Goal: Transaction & Acquisition: Purchase product/service

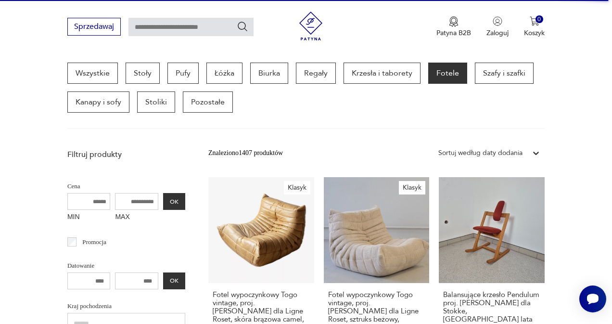
scroll to position [256, 0]
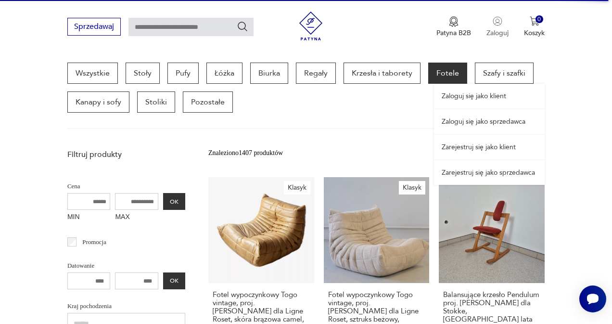
click at [504, 24] on button "Zaloguj" at bounding box center [497, 26] width 22 height 21
click at [493, 23] on img "button" at bounding box center [498, 21] width 10 height 10
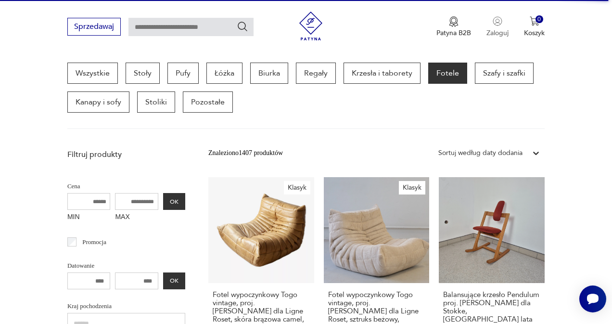
click at [493, 25] on img "button" at bounding box center [498, 21] width 10 height 10
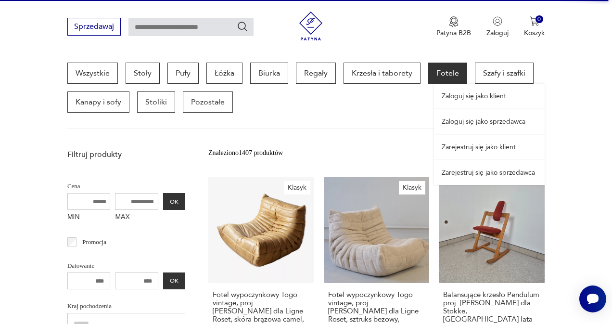
click at [451, 97] on link "Zaloguj się jako klient" at bounding box center [489, 96] width 111 height 25
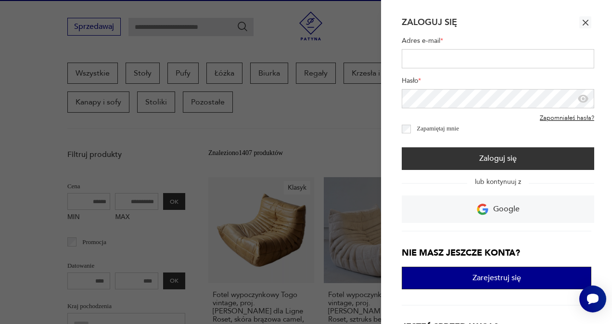
click at [469, 278] on button "Zarejestruj się" at bounding box center [497, 278] width 190 height 23
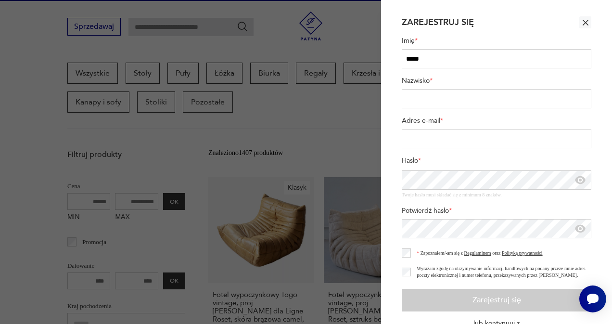
type input "*****"
type input "****"
type input "**********"
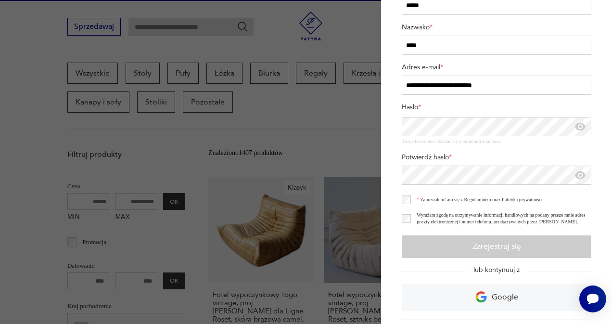
scroll to position [57, 0]
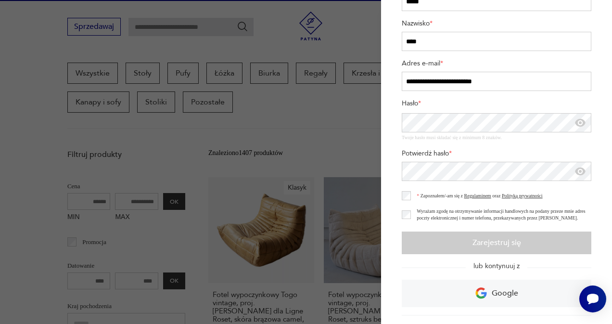
click at [405, 195] on div "Zapoznałem/-am się z Regulaminem oraz Polityką prywatności Wyrażam zgodę na otr…" at bounding box center [497, 206] width 190 height 46
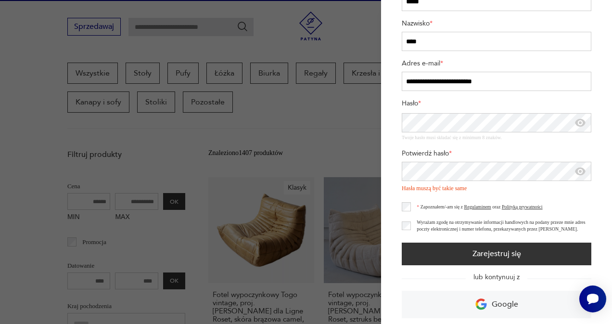
click at [389, 121] on section "**********" at bounding box center [496, 162] width 231 height 324
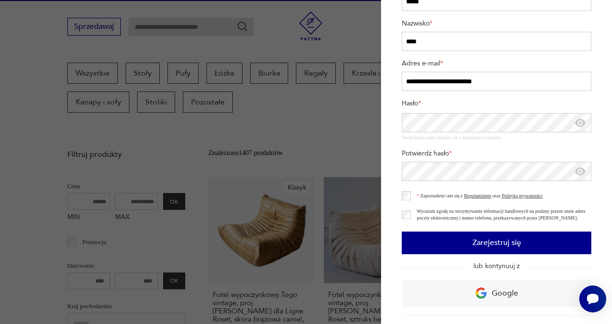
click at [474, 245] on button "Zarejestruj się" at bounding box center [497, 242] width 190 height 23
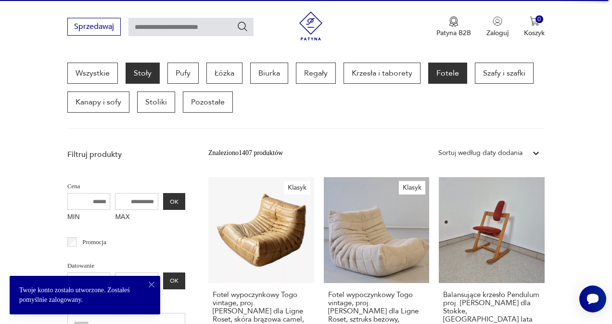
click at [143, 76] on p "Stoły" at bounding box center [143, 73] width 34 height 21
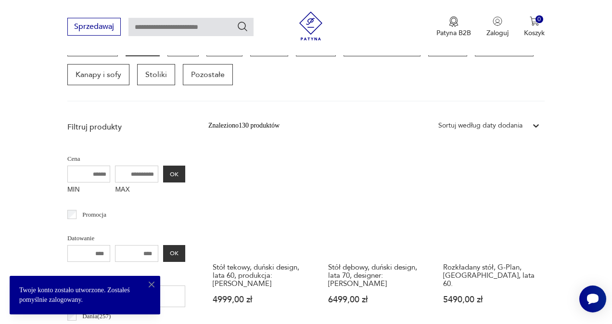
scroll to position [292, 0]
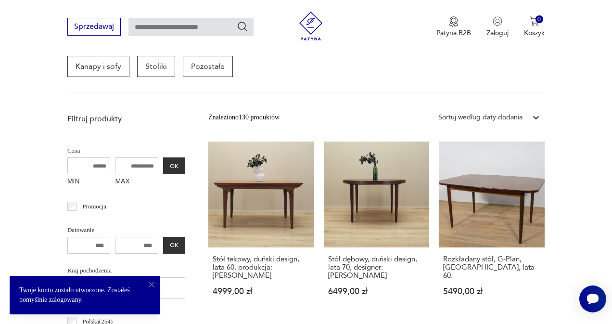
click at [151, 285] on icon "button" at bounding box center [152, 285] width 10 height 10
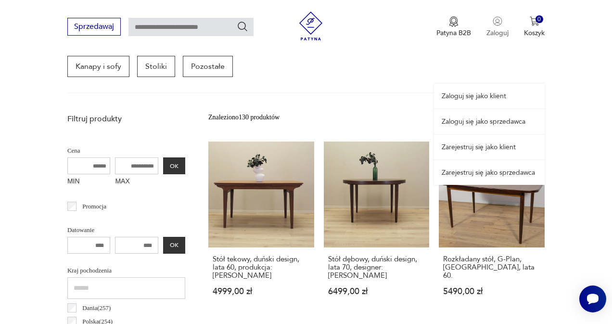
click at [497, 25] on img "button" at bounding box center [498, 21] width 10 height 10
click at [472, 105] on link "Zaloguj się jako klient" at bounding box center [489, 96] width 111 height 25
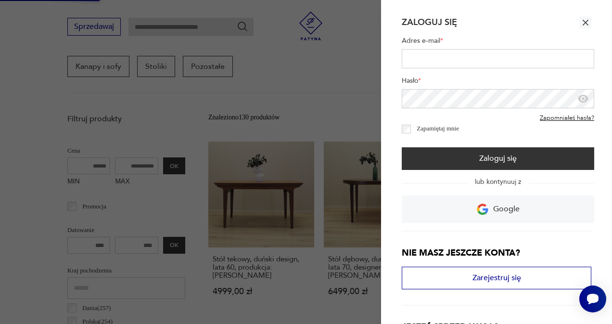
type input "**********"
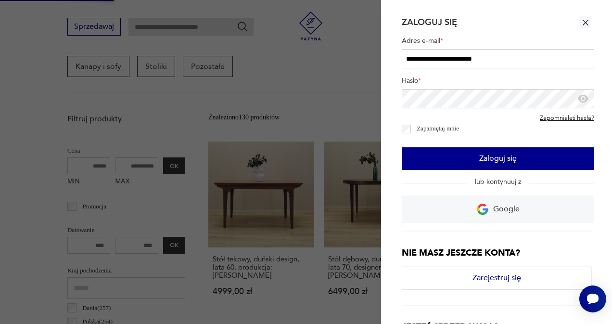
click at [473, 168] on button "Zaloguj się" at bounding box center [498, 158] width 192 height 23
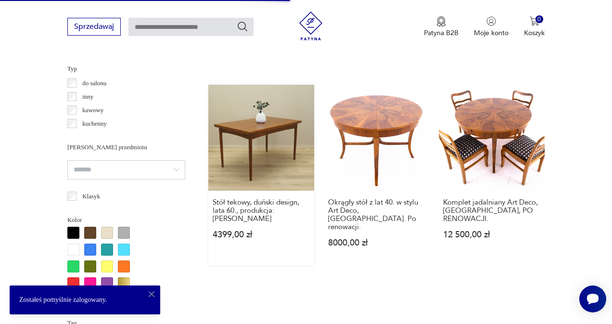
scroll to position [720, 0]
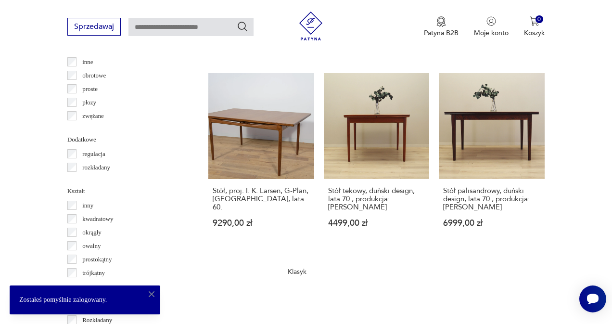
scroll to position [1129, 0]
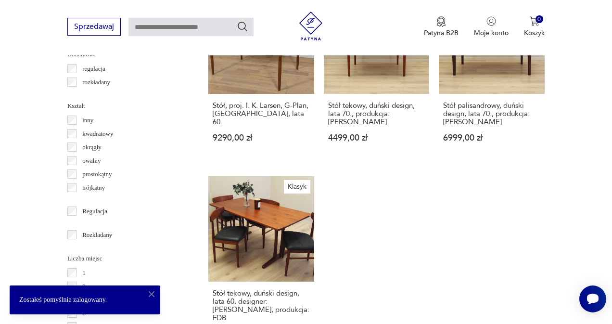
scroll to position [1215, 0]
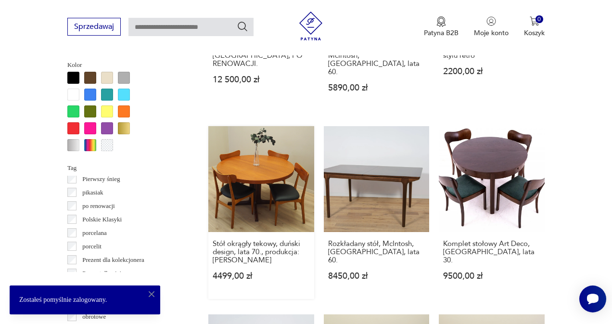
scroll to position [888, 0]
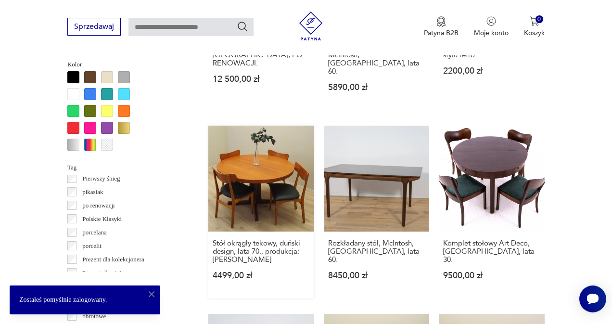
click at [248, 210] on link "Stół okrągły tekowy, duński design, lata 70., produkcja: Dania 4499,00 zł" at bounding box center [261, 212] width 106 height 173
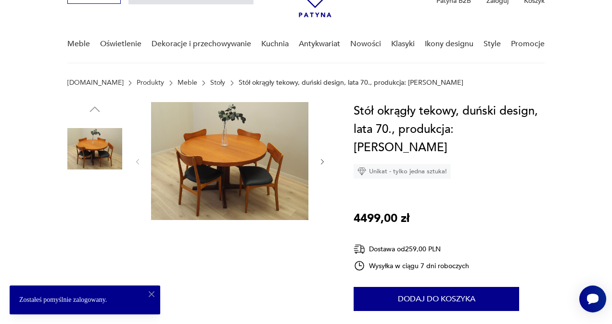
scroll to position [58, 0]
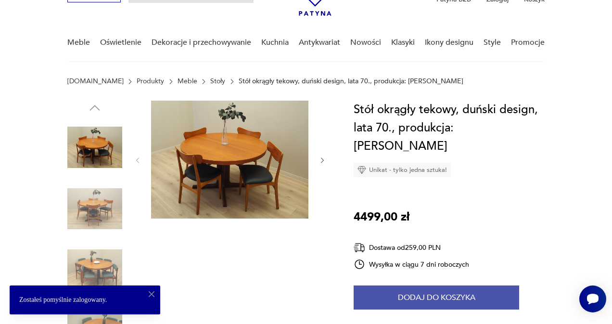
click at [413, 285] on button "Dodaj do koszyka" at bounding box center [437, 297] width 166 height 24
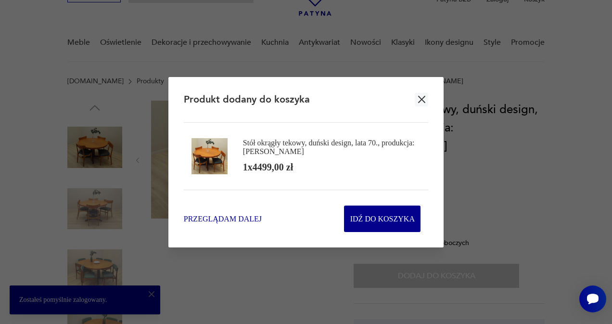
click at [219, 218] on span "Przeglądam dalej" at bounding box center [223, 218] width 78 height 11
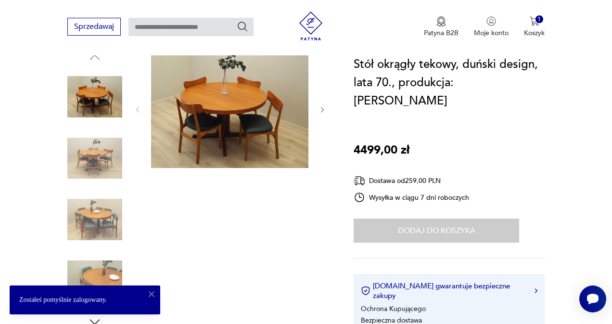
scroll to position [129, 0]
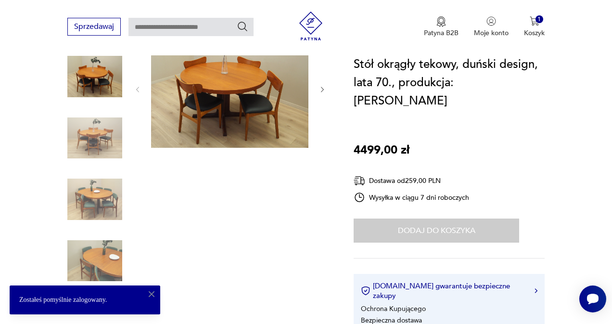
click at [98, 150] on img at bounding box center [94, 138] width 55 height 55
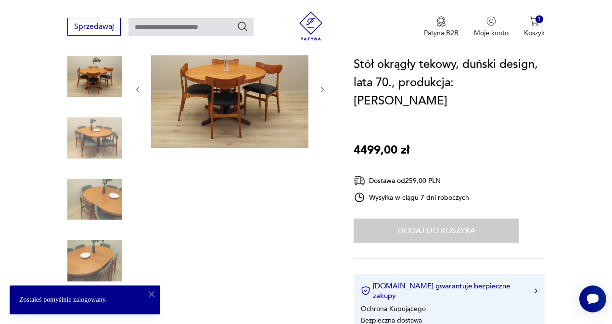
click at [320, 86] on icon "button" at bounding box center [323, 90] width 8 height 8
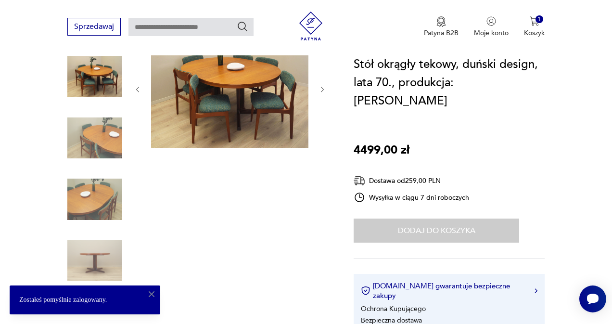
scroll to position [102, 0]
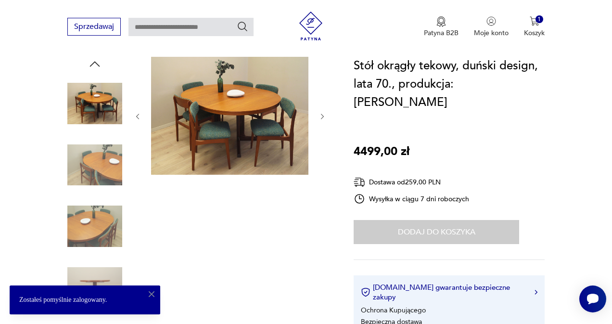
click at [323, 115] on icon "button" at bounding box center [323, 117] width 8 height 8
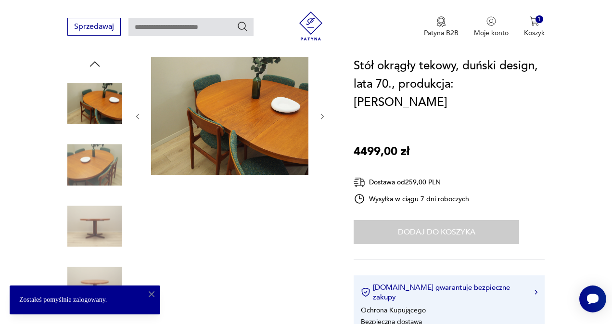
click at [323, 115] on icon "button" at bounding box center [323, 117] width 8 height 8
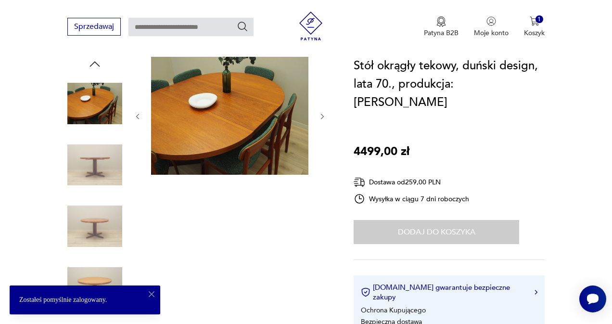
click at [323, 115] on icon "button" at bounding box center [323, 117] width 8 height 8
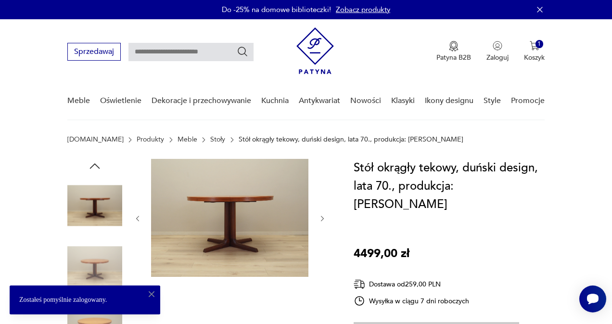
scroll to position [0, 0]
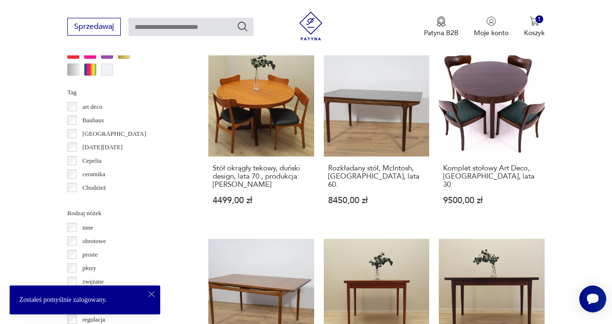
scroll to position [883, 0]
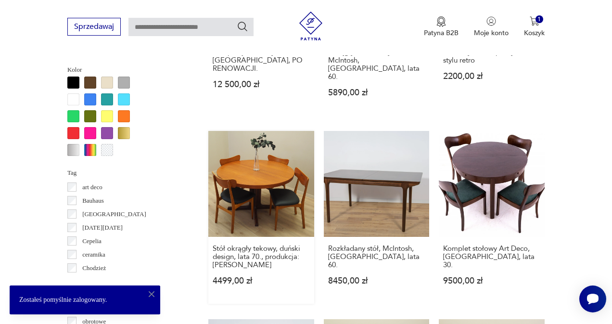
click at [233, 222] on link "Stół okrągły tekowy, duński design, lata 70., produkcja: Dania 4499,00 zł" at bounding box center [261, 217] width 106 height 173
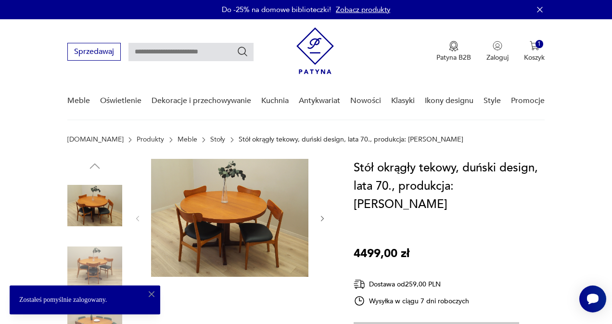
click at [227, 216] on img at bounding box center [229, 218] width 157 height 118
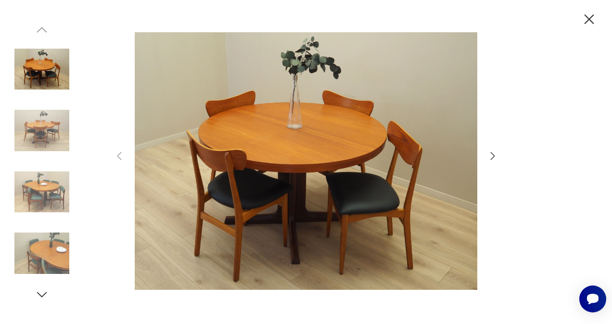
click at [585, 17] on icon "button" at bounding box center [589, 19] width 17 height 17
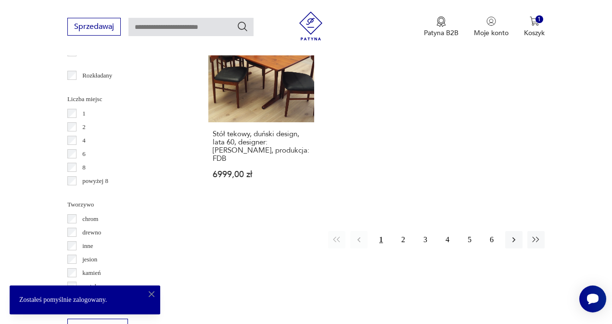
scroll to position [1397, 0]
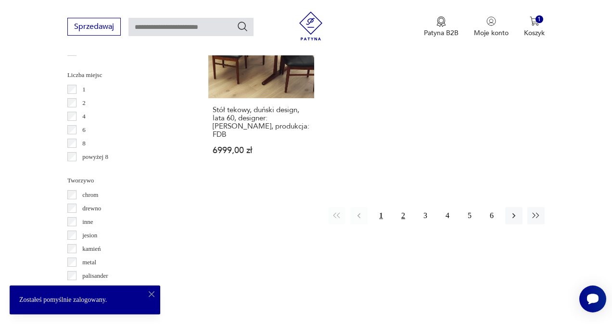
click at [400, 224] on button "2" at bounding box center [403, 215] width 17 height 17
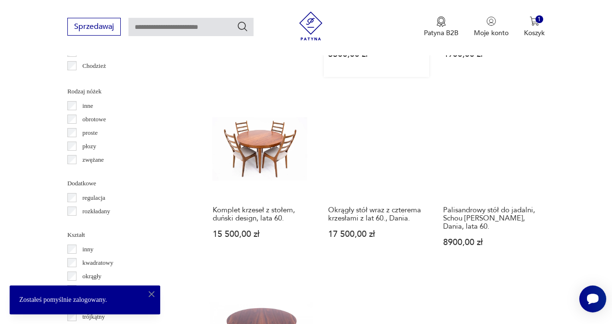
scroll to position [1099, 0]
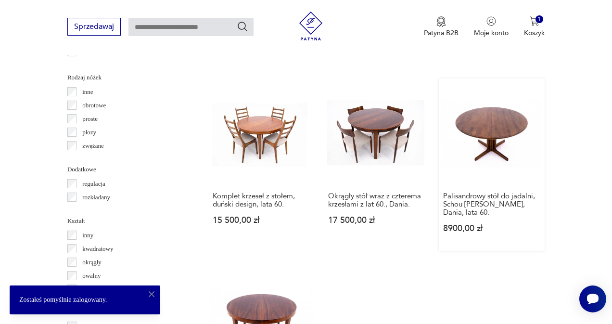
click at [499, 156] on link "Palisandrowy stół do jadalni, Schou Andersen, Dania, lata 60. 8900,00 zł" at bounding box center [492, 164] width 106 height 173
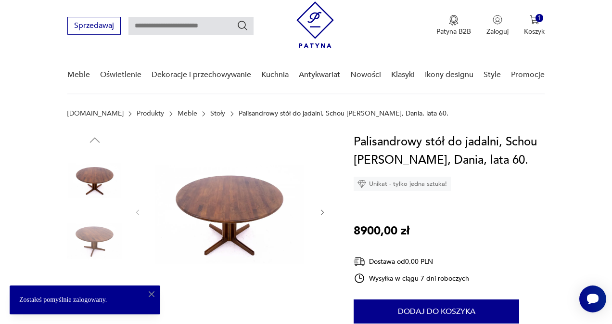
scroll to position [28, 0]
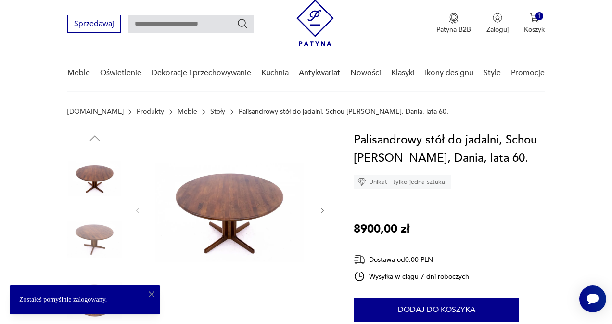
click at [323, 213] on icon "button" at bounding box center [323, 210] width 8 height 8
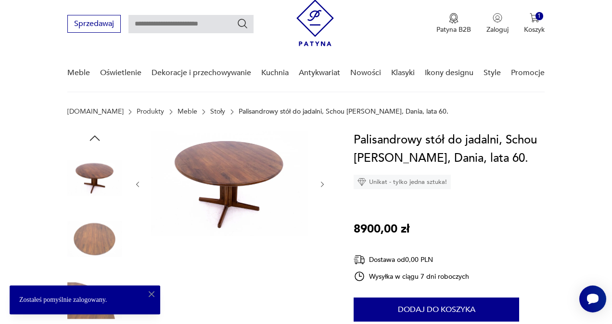
click at [323, 213] on div at bounding box center [230, 184] width 192 height 107
click at [322, 186] on icon "button" at bounding box center [322, 183] width 3 height 5
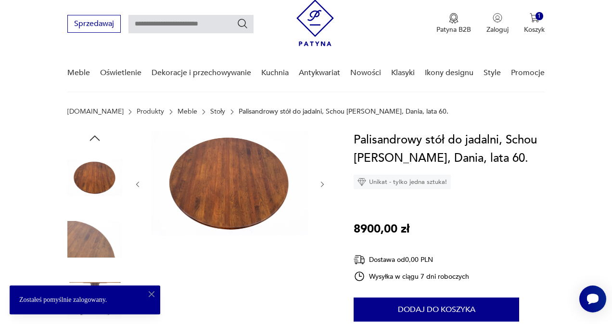
click at [322, 186] on icon "button" at bounding box center [322, 183] width 3 height 5
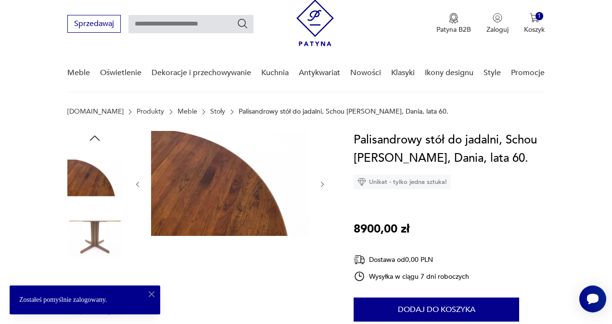
click at [322, 186] on icon "button" at bounding box center [322, 183] width 3 height 5
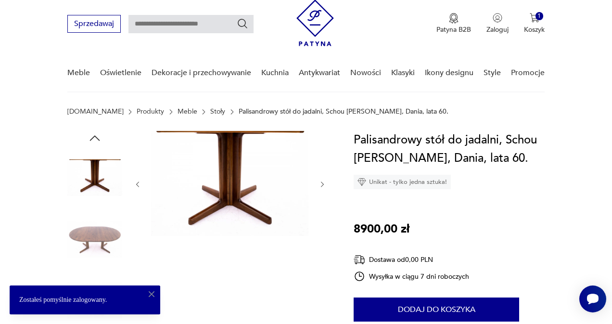
click at [322, 186] on icon "button" at bounding box center [322, 183] width 3 height 5
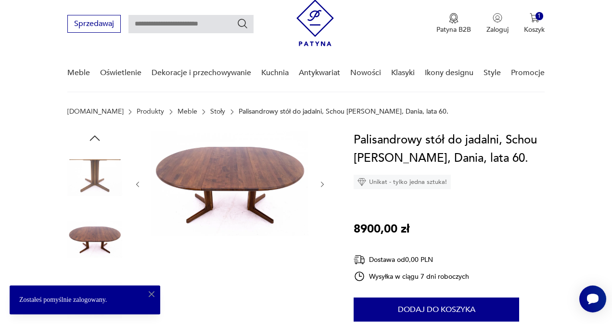
click at [321, 182] on icon "button" at bounding box center [322, 183] width 3 height 5
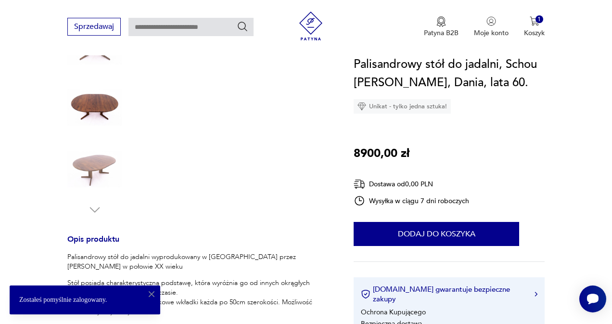
scroll to position [224, 0]
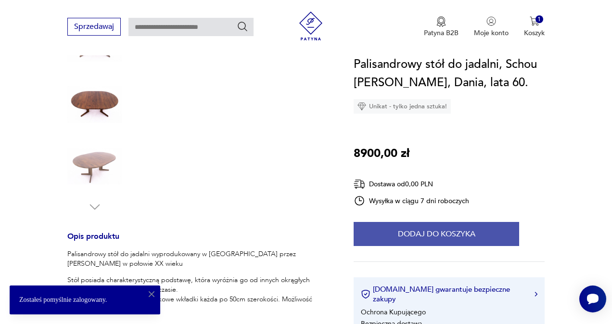
click at [452, 230] on button "Dodaj do koszyka" at bounding box center [437, 234] width 166 height 24
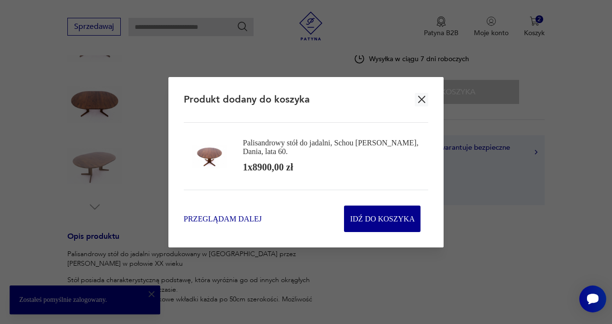
click at [232, 218] on span "Przeglądam dalej" at bounding box center [223, 218] width 78 height 11
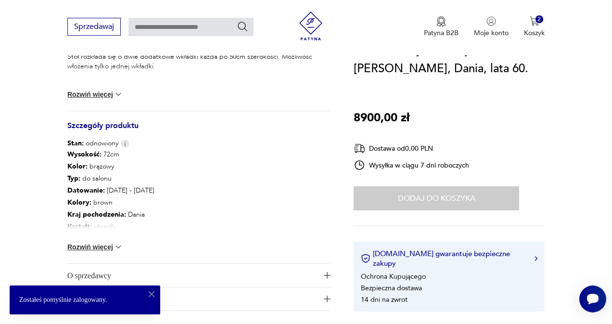
scroll to position [487, 0]
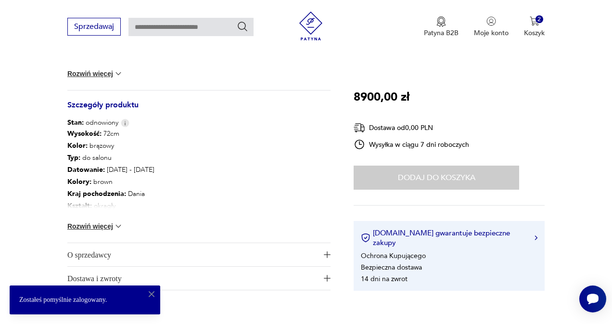
click at [106, 227] on button "Rozwiń więcej" at bounding box center [95, 226] width 56 height 10
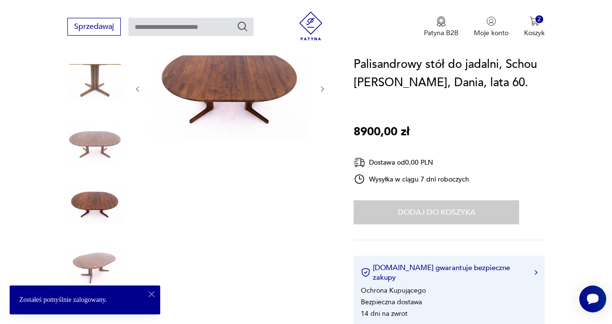
scroll to position [49, 0]
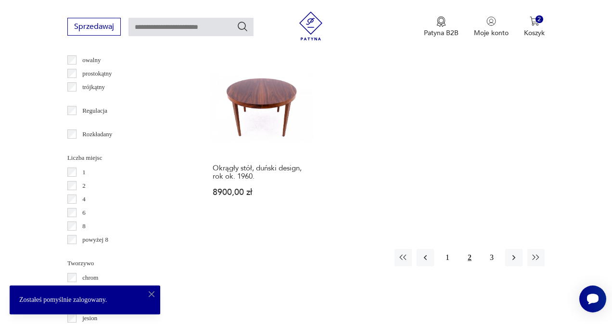
scroll to position [1340, 0]
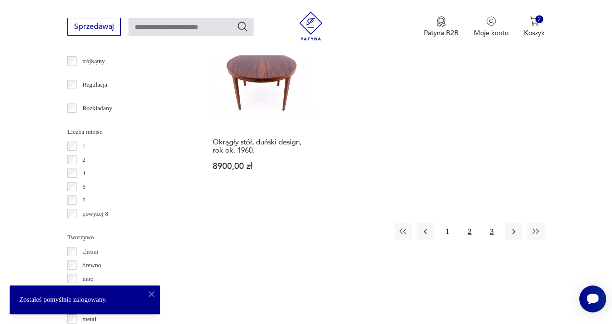
click at [491, 240] on button "3" at bounding box center [491, 231] width 17 height 17
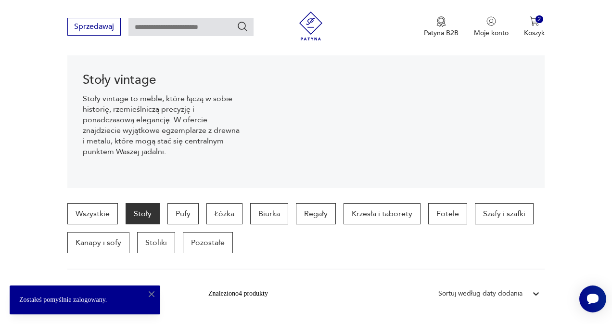
scroll to position [274, 0]
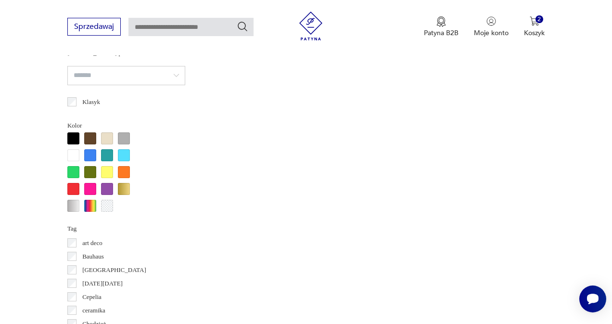
scroll to position [677, 0]
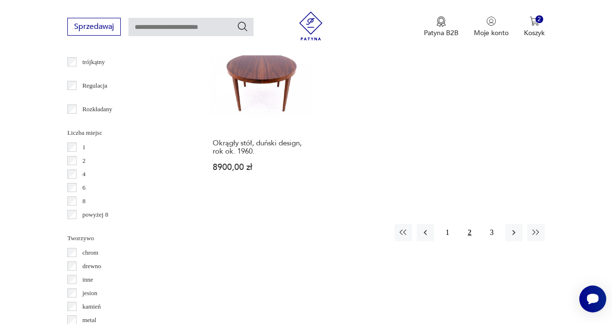
scroll to position [1340, 0]
click at [492, 240] on button "3" at bounding box center [491, 231] width 17 height 17
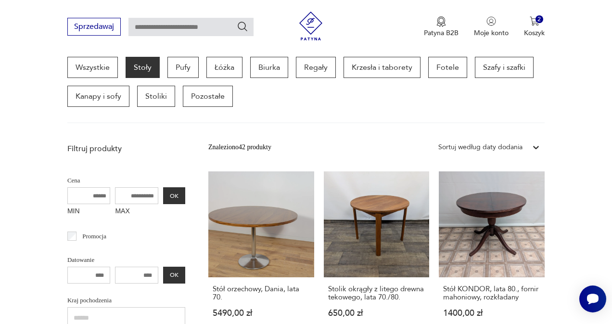
scroll to position [256, 0]
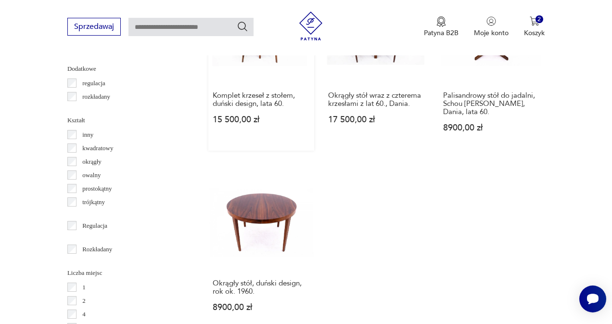
scroll to position [1205, 0]
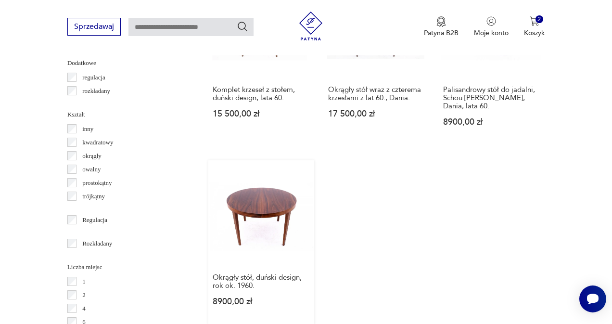
click at [238, 229] on link "Okrągły stół, duński design, rok ok. 1960. 8900,00 zł" at bounding box center [261, 242] width 106 height 165
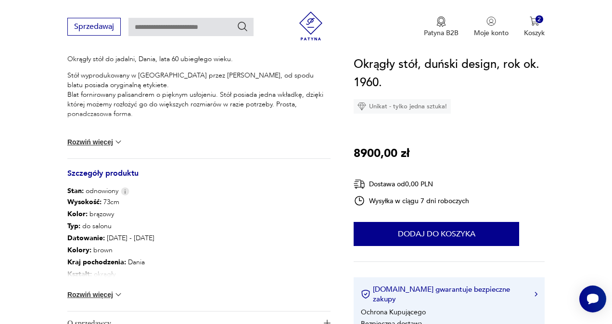
scroll to position [440, 0]
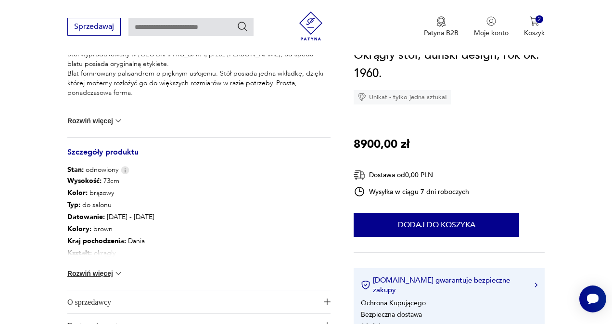
click at [85, 273] on button "Rozwiń więcej" at bounding box center [95, 274] width 56 height 10
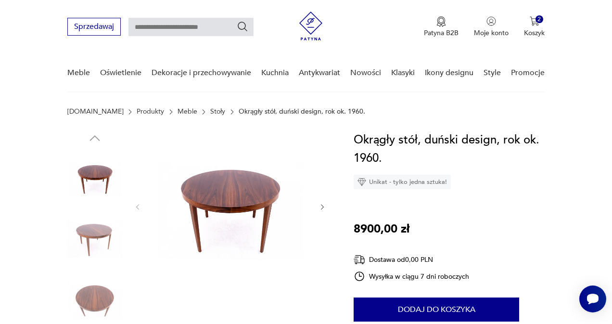
scroll to position [1, 0]
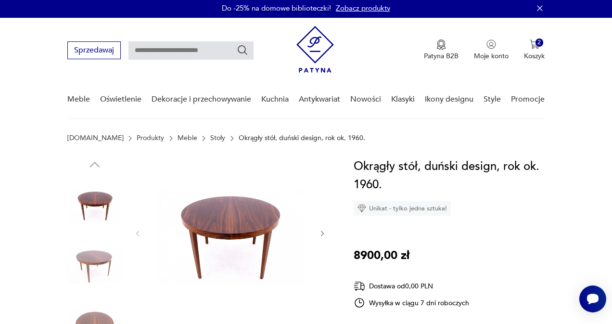
click at [322, 234] on icon "button" at bounding box center [323, 234] width 8 height 8
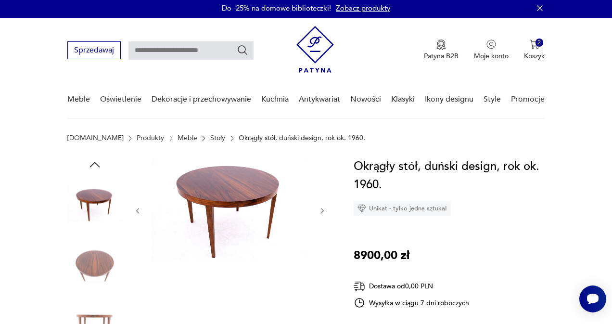
click at [320, 211] on icon "button" at bounding box center [323, 211] width 8 height 8
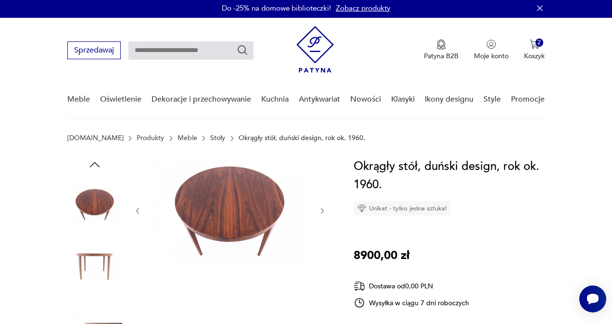
click at [320, 211] on icon "button" at bounding box center [323, 211] width 8 height 8
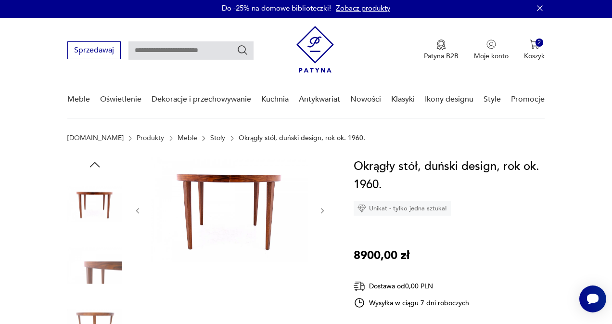
click at [320, 211] on icon "button" at bounding box center [323, 211] width 8 height 8
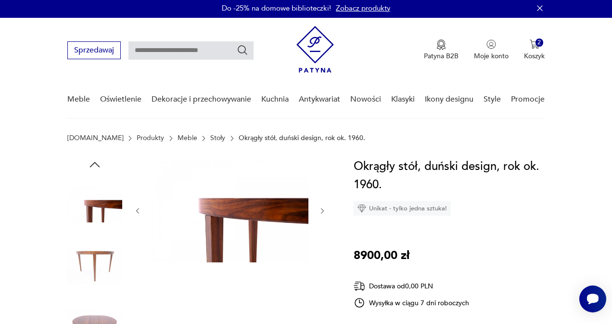
click at [320, 211] on icon "button" at bounding box center [323, 211] width 8 height 8
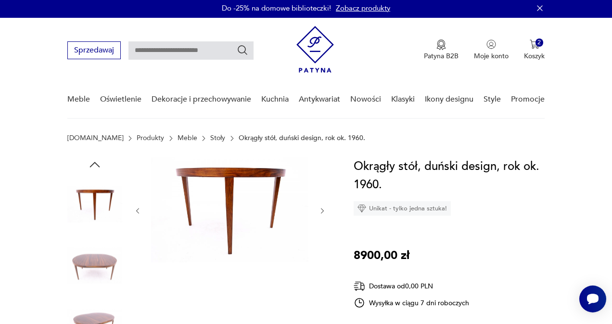
click at [320, 211] on icon "button" at bounding box center [323, 211] width 8 height 8
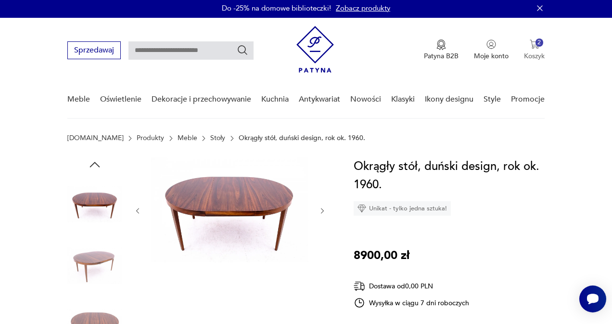
click at [533, 41] on img "button" at bounding box center [535, 44] width 10 height 10
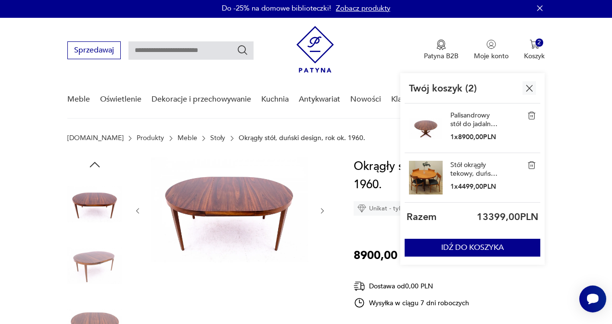
click at [428, 174] on img at bounding box center [426, 178] width 34 height 34
click at [456, 171] on link "Stół okrągły tekowy, duński design, lata 70., produkcja: Dania" at bounding box center [474, 169] width 48 height 17
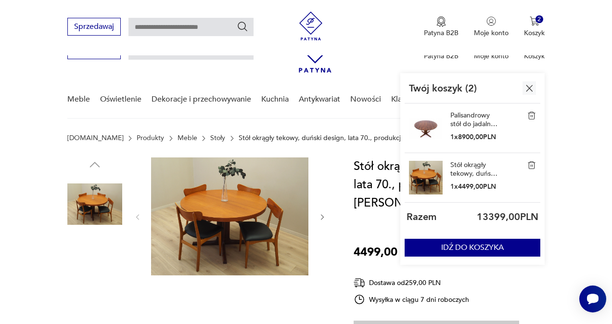
scroll to position [294, 0]
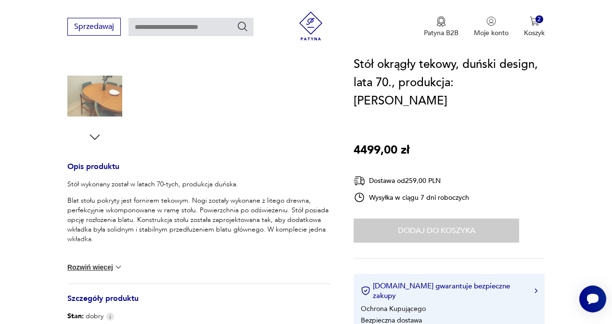
click at [92, 133] on icon "button" at bounding box center [95, 137] width 14 height 14
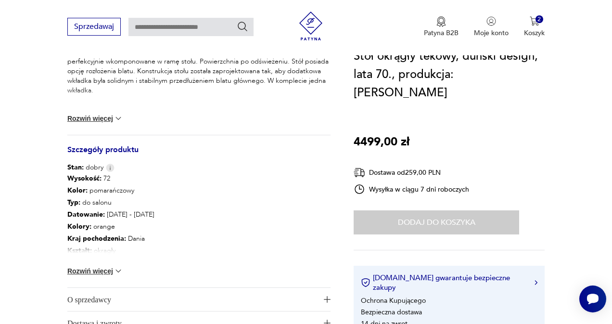
scroll to position [477, 0]
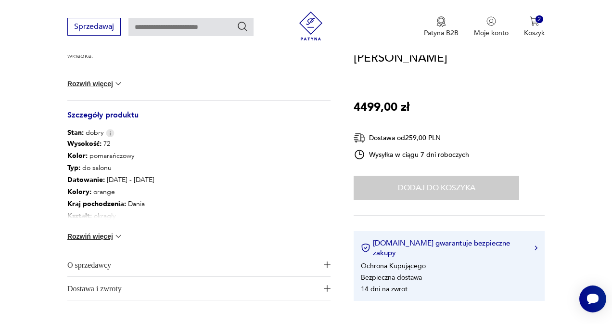
click at [92, 235] on button "Rozwiń więcej" at bounding box center [95, 236] width 56 height 10
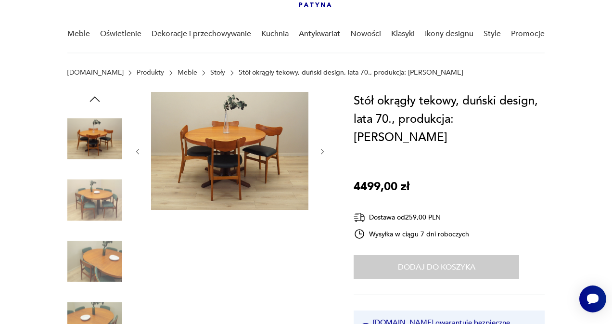
scroll to position [26, 0]
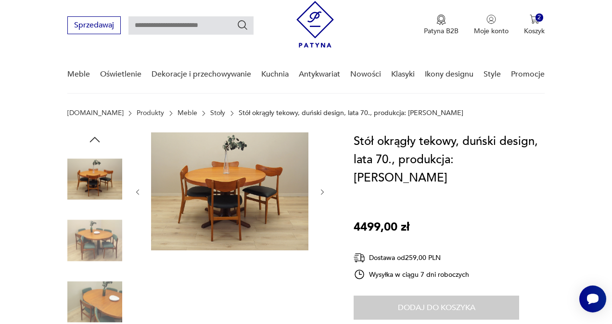
click at [323, 191] on icon "button" at bounding box center [323, 192] width 8 height 8
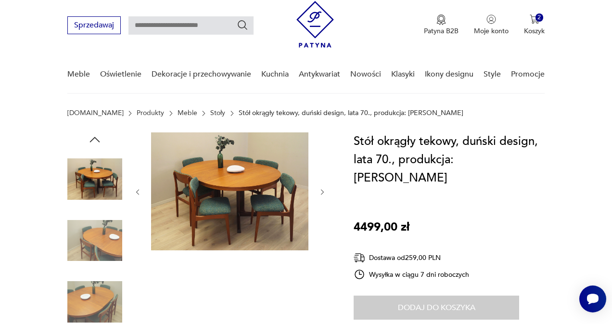
click at [323, 191] on icon "button" at bounding box center [323, 192] width 8 height 8
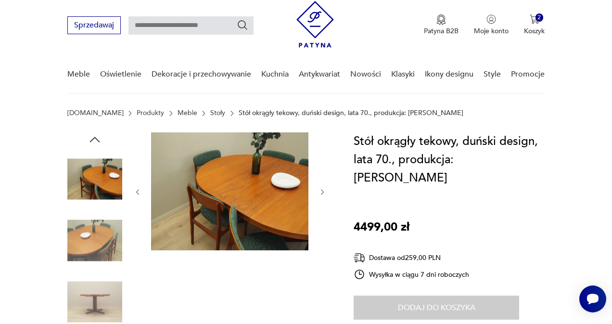
click at [323, 191] on icon "button" at bounding box center [323, 192] width 8 height 8
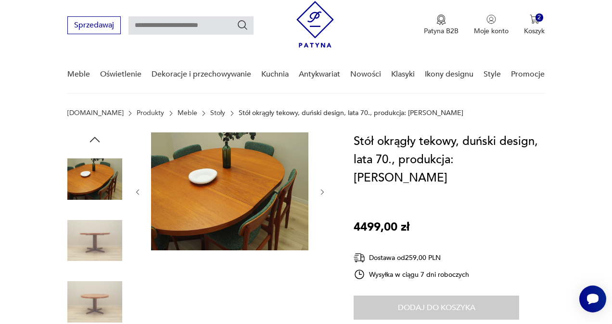
click at [323, 191] on icon "button" at bounding box center [323, 192] width 8 height 8
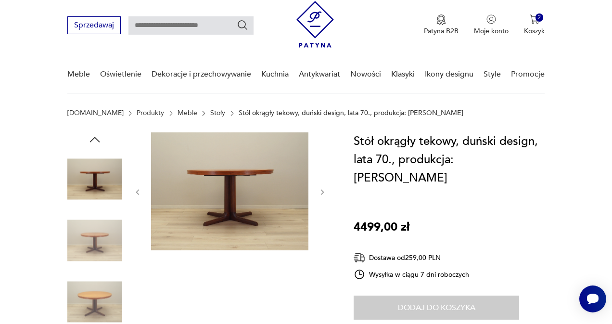
click at [323, 191] on icon "button" at bounding box center [323, 192] width 8 height 8
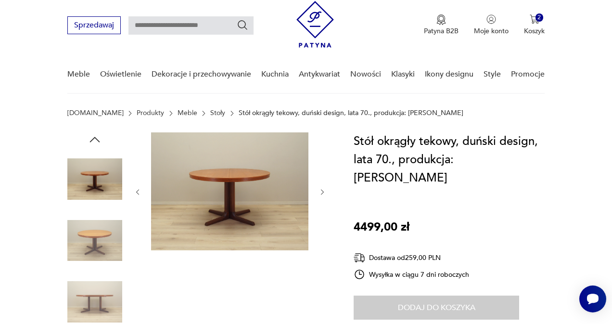
click at [323, 191] on icon "button" at bounding box center [323, 192] width 8 height 8
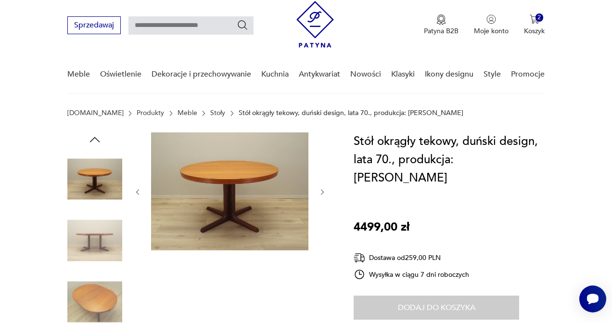
click at [323, 191] on icon "button" at bounding box center [323, 192] width 8 height 8
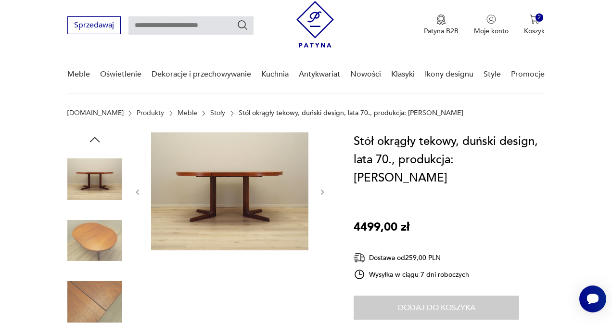
click at [323, 191] on icon "button" at bounding box center [323, 192] width 8 height 8
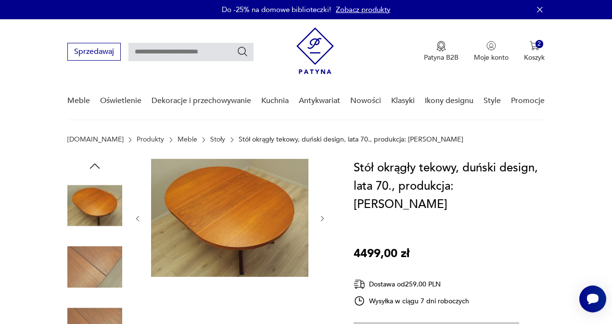
scroll to position [0, 0]
click at [536, 55] on p "Koszyk" at bounding box center [534, 57] width 21 height 9
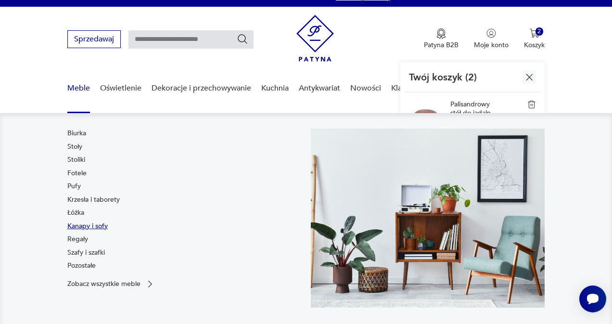
scroll to position [13, 0]
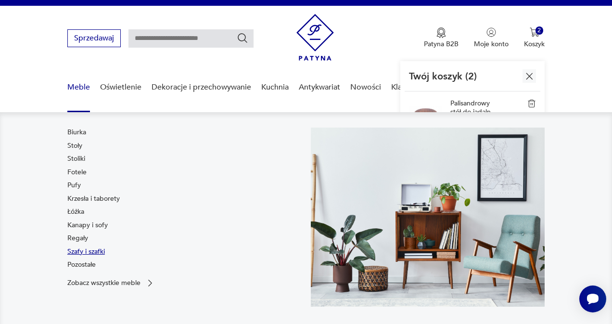
click at [75, 254] on link "Szafy i szafki" at bounding box center [86, 252] width 38 height 10
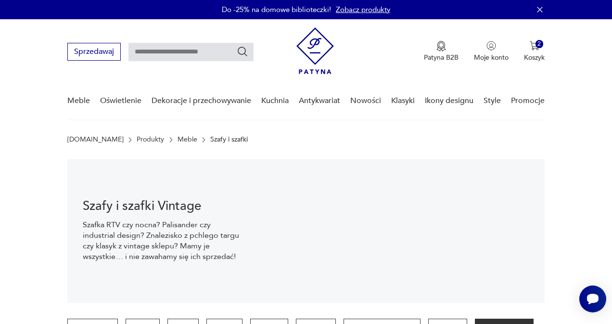
click at [163, 46] on input "text" at bounding box center [190, 52] width 125 height 18
type input "*********"
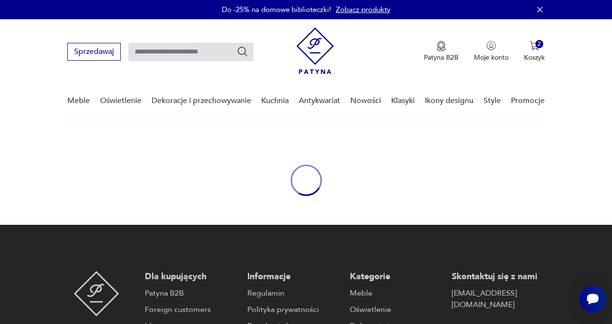
type input "*********"
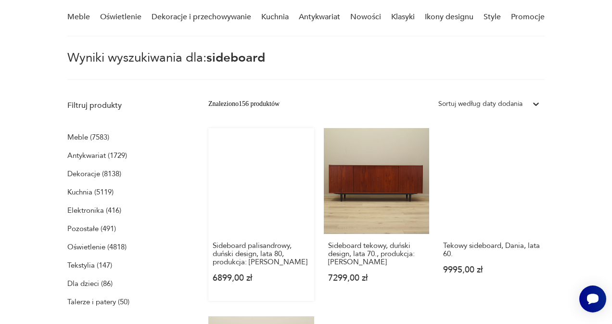
scroll to position [84, 0]
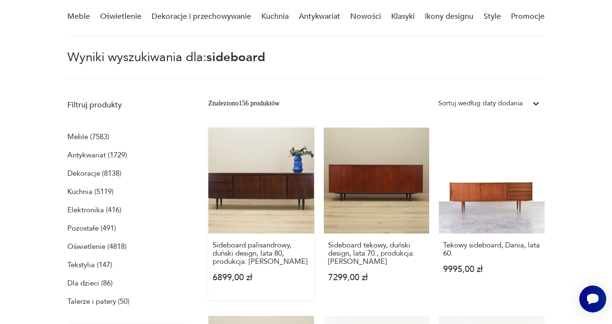
click at [221, 175] on link "Sideboard palisandrowy, duński design, lata 80, produkcja: Dania 6899,00 zł" at bounding box center [261, 214] width 106 height 173
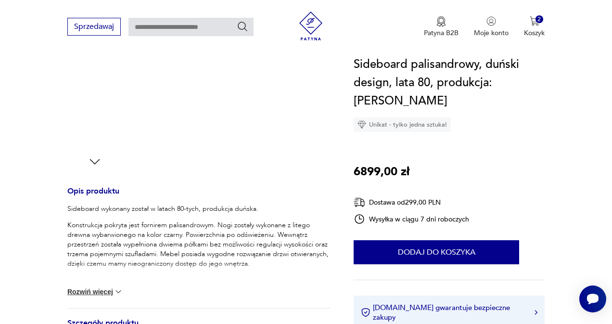
scroll to position [384, 0]
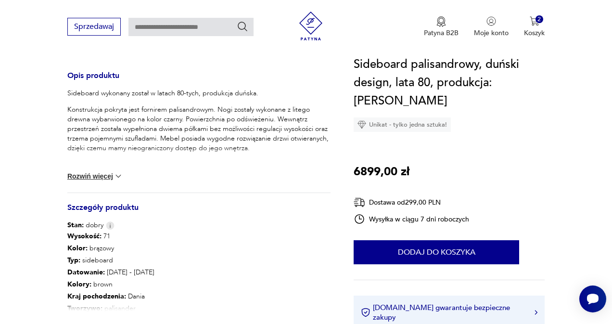
click at [93, 175] on button "Rozwiń więcej" at bounding box center [95, 176] width 56 height 10
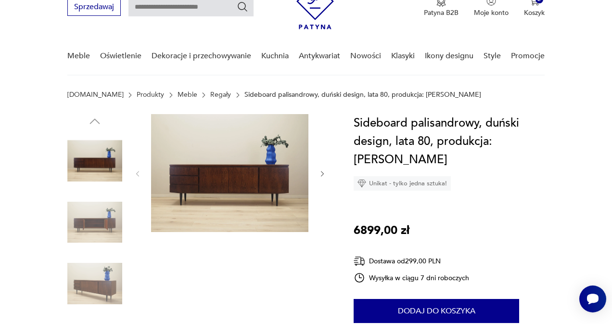
scroll to position [73, 0]
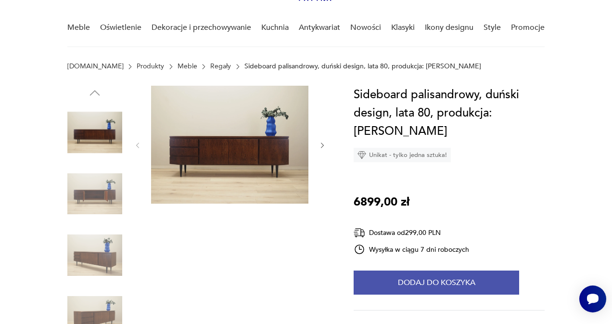
click at [447, 270] on button "Dodaj do koszyka" at bounding box center [437, 282] width 166 height 24
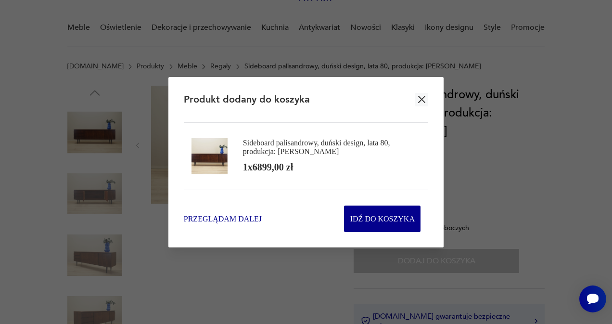
click at [212, 214] on span "Przeglądam dalej" at bounding box center [223, 218] width 78 height 11
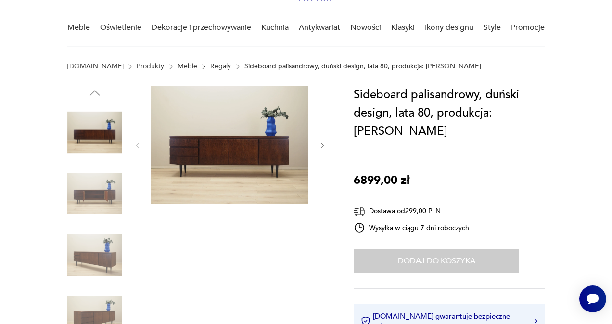
type input "*********"
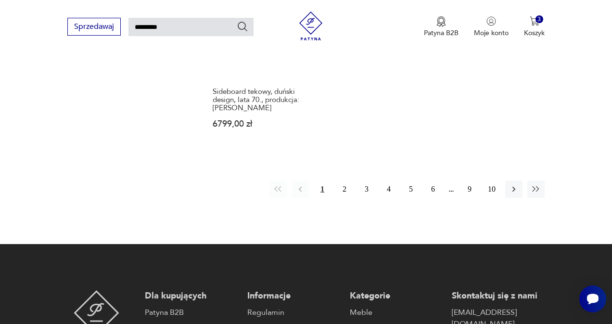
scroll to position [1214, 0]
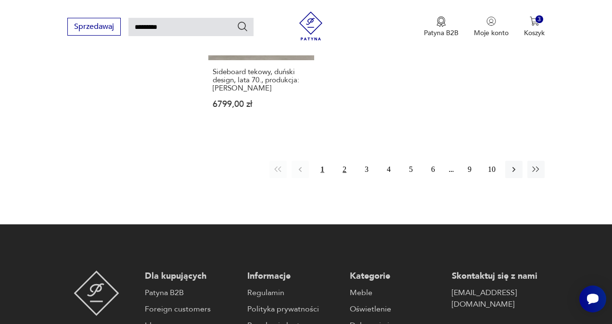
click at [345, 178] on button "2" at bounding box center [344, 169] width 17 height 17
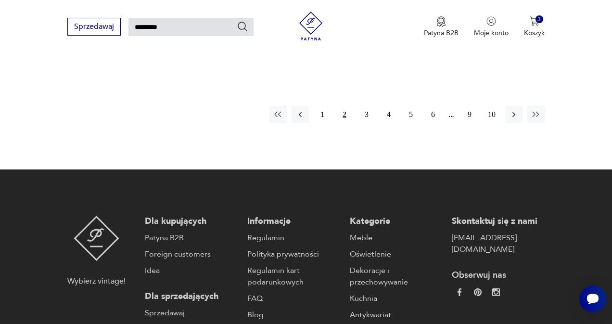
scroll to position [1274, 0]
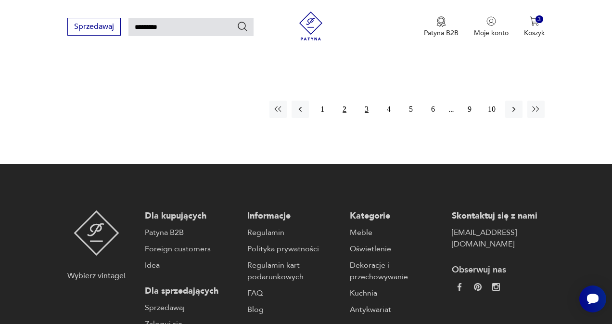
click at [368, 118] on button "3" at bounding box center [366, 109] width 17 height 17
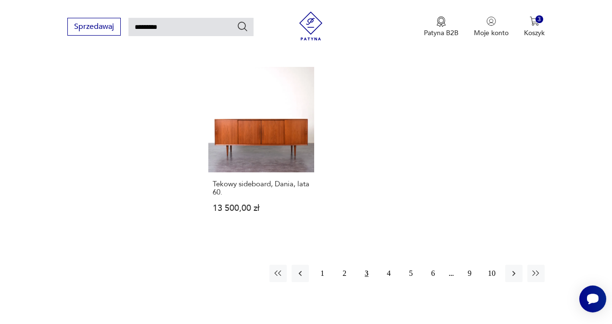
scroll to position [1113, 0]
click at [229, 152] on link "Tekowy sideboard, Dania, lata 60. 13 500,00 zł" at bounding box center [261, 148] width 106 height 165
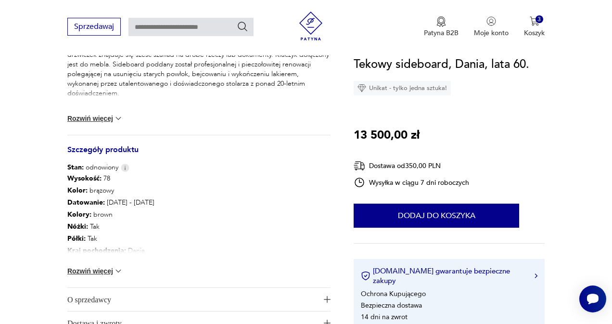
scroll to position [458, 0]
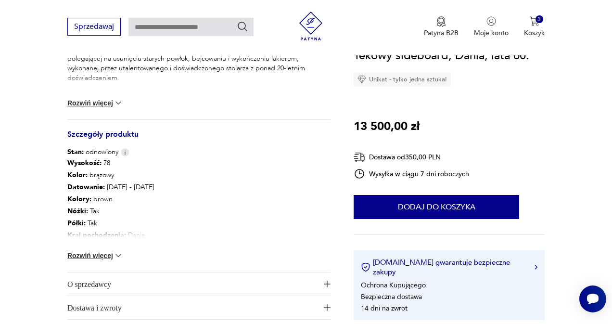
click at [84, 254] on button "Rozwiń więcej" at bounding box center [95, 256] width 56 height 10
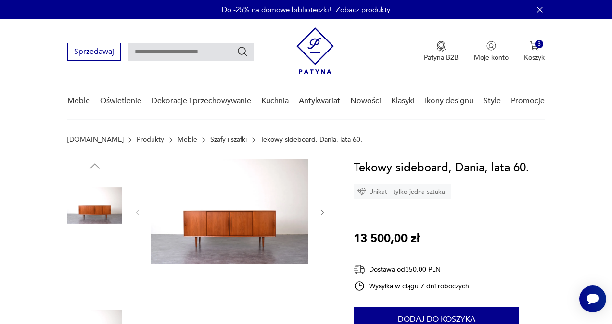
scroll to position [0, 0]
click at [321, 212] on icon "button" at bounding box center [323, 212] width 8 height 8
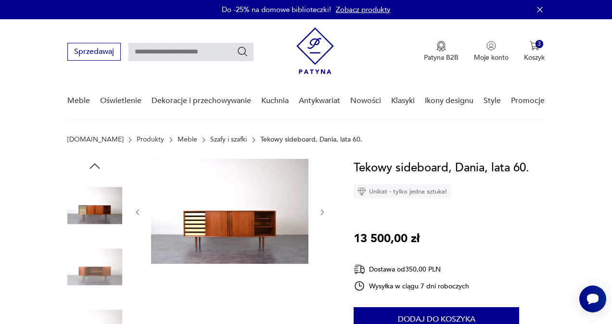
type input "*********"
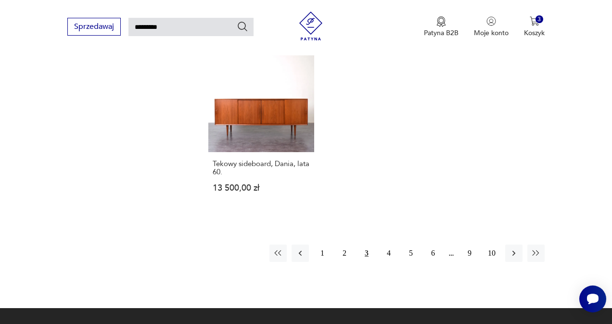
scroll to position [1237, 0]
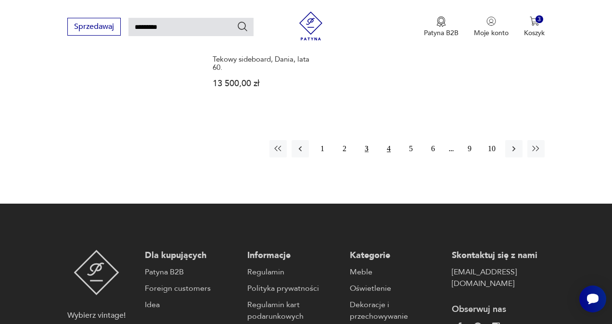
click at [388, 157] on button "4" at bounding box center [388, 148] width 17 height 17
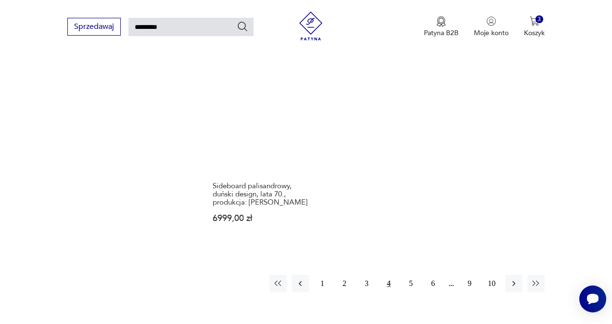
scroll to position [1120, 0]
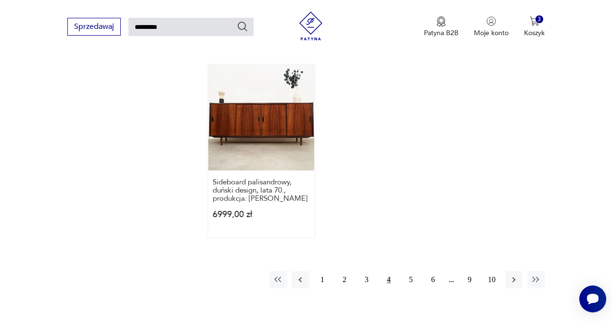
click at [251, 164] on link "Sideboard palisandrowy, duński design, lata 70., produkcja: Dania 6999,00 zł" at bounding box center [261, 151] width 106 height 173
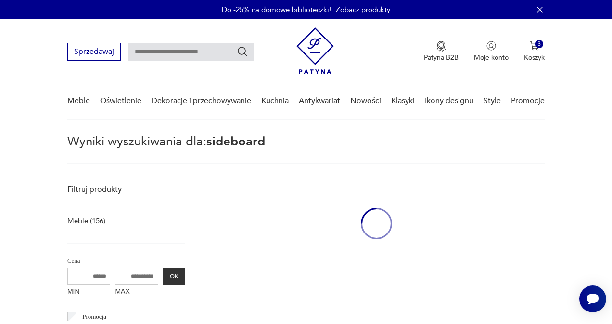
type input "*********"
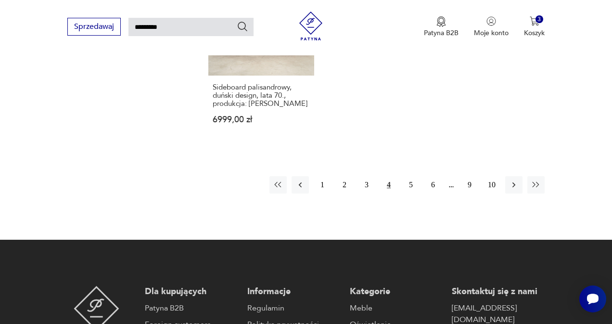
scroll to position [1303, 0]
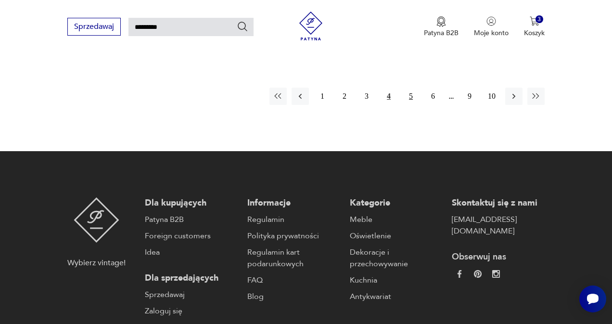
click at [411, 105] on button "5" at bounding box center [410, 96] width 17 height 17
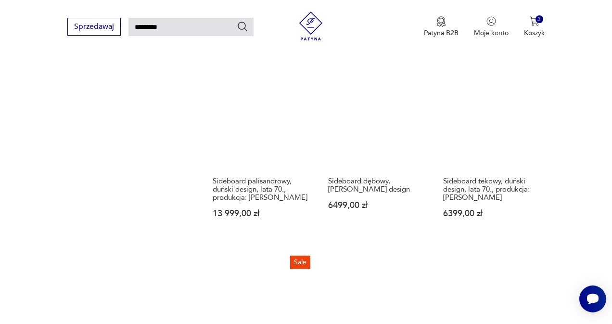
scroll to position [917, 0]
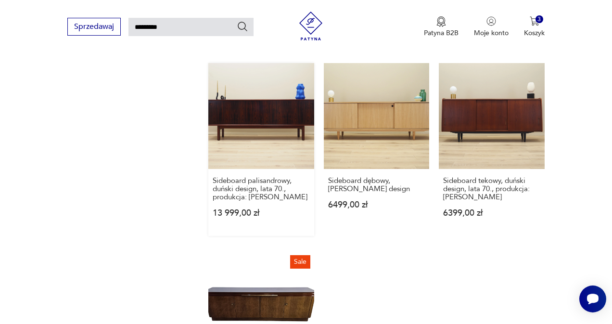
click at [227, 179] on link "Sideboard palisandrowy, duński design, lata 70., produkcja: Omann Jun 13 999,00…" at bounding box center [261, 149] width 106 height 173
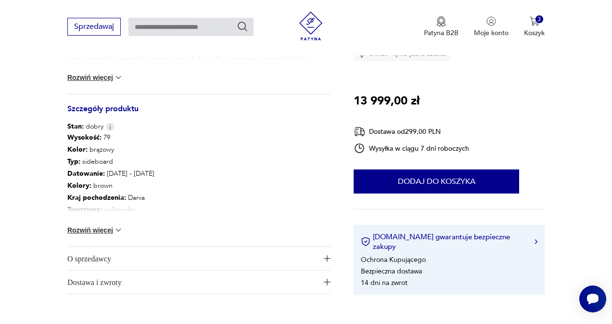
scroll to position [500, 0]
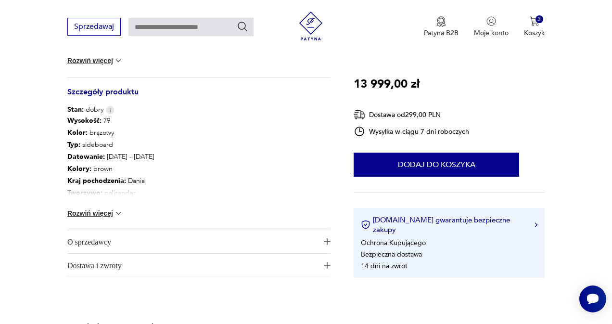
click at [93, 218] on div "Wysokość : 79 Kolor: brązowy Typ : sideboard Datowanie : 1970 - 1979 Kolory : b…" at bounding box center [198, 172] width 263 height 115
click at [93, 211] on button "Rozwiń więcej" at bounding box center [95, 213] width 56 height 10
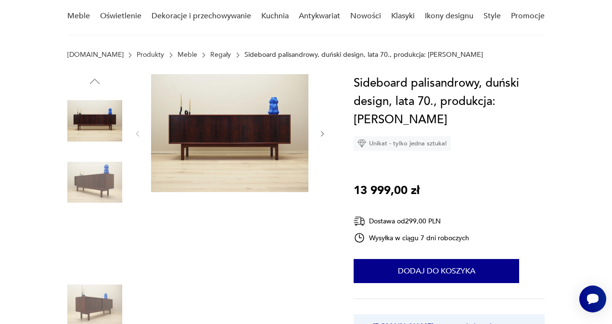
scroll to position [121, 0]
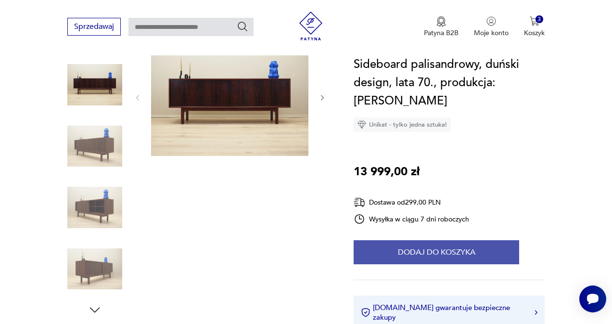
click at [433, 253] on button "Dodaj do koszyka" at bounding box center [437, 252] width 166 height 24
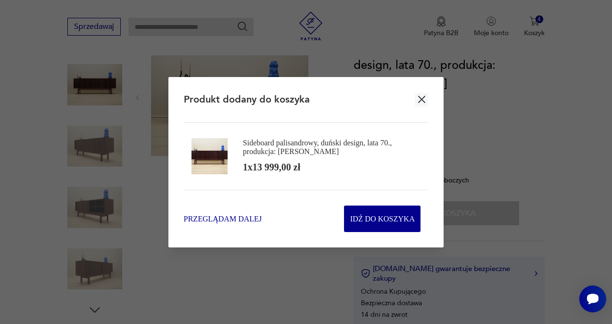
click at [232, 216] on span "Przeglądam dalej" at bounding box center [223, 218] width 78 height 11
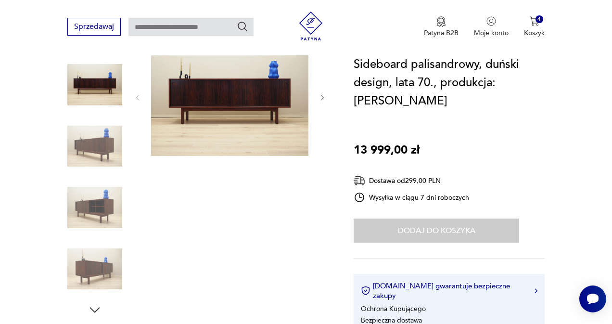
type input "*********"
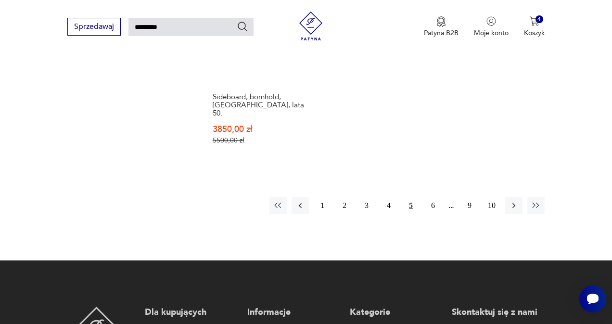
scroll to position [1200, 0]
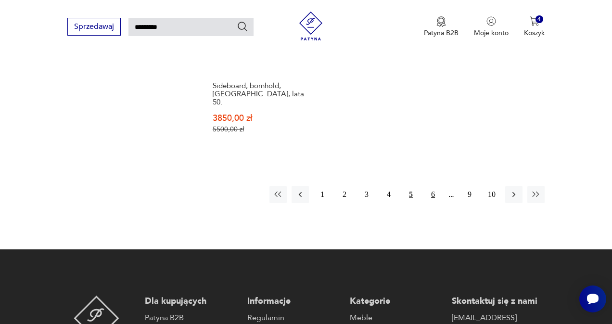
click at [430, 203] on button "6" at bounding box center [432, 194] width 17 height 17
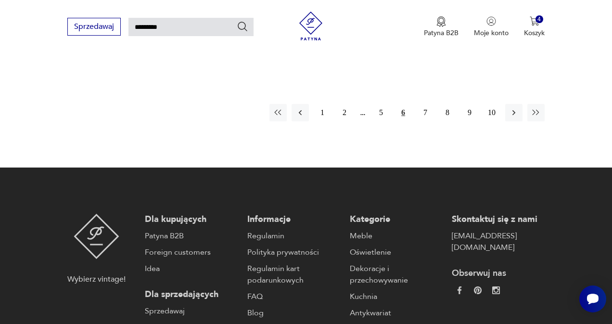
scroll to position [1292, 0]
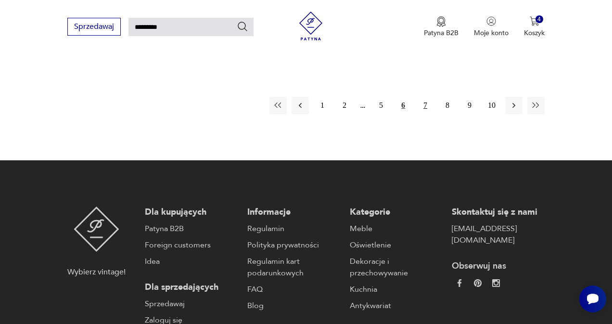
click at [423, 114] on button "7" at bounding box center [425, 105] width 17 height 17
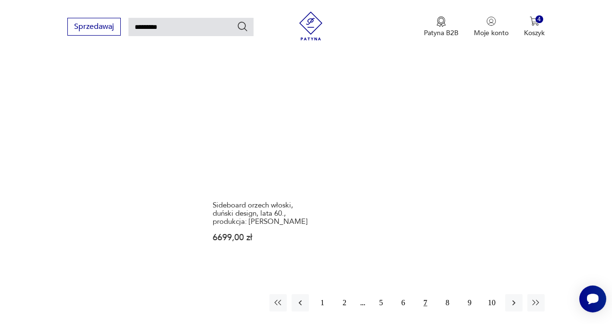
scroll to position [1137, 0]
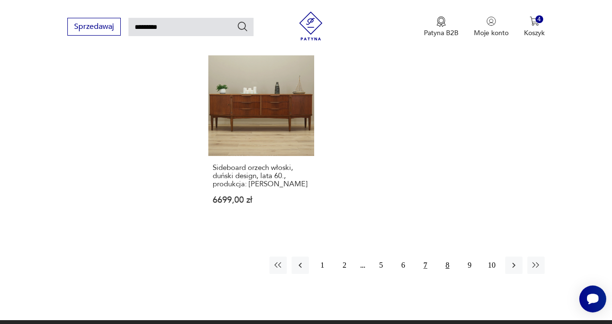
click at [446, 274] on button "8" at bounding box center [447, 264] width 17 height 17
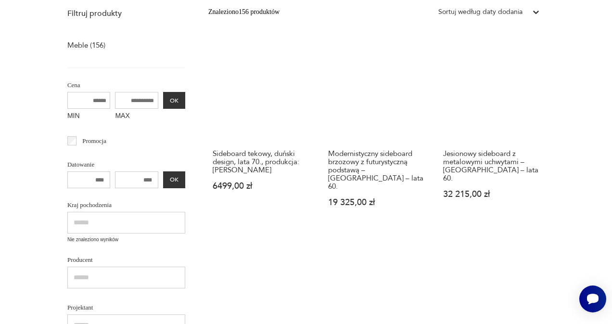
scroll to position [35, 0]
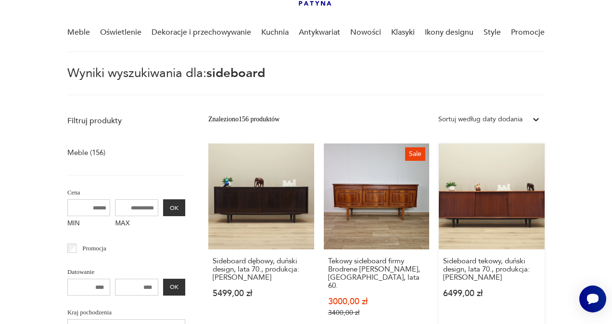
click at [472, 228] on link "Sideboard tekowy, duński design, lata 70., produkcja: Dania 6499,00 zł" at bounding box center [492, 239] width 106 height 192
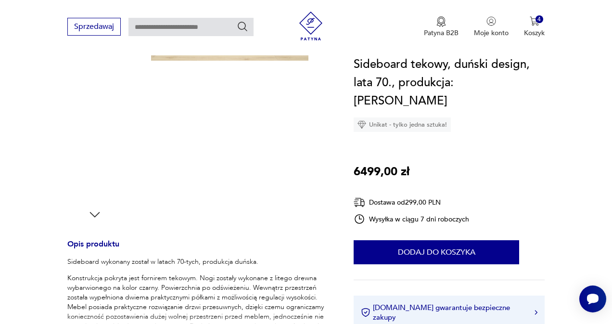
scroll to position [217, 0]
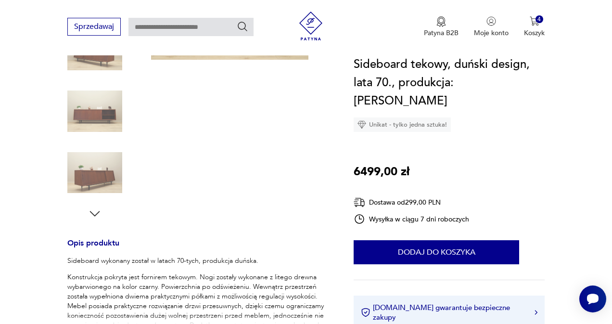
type input "*********"
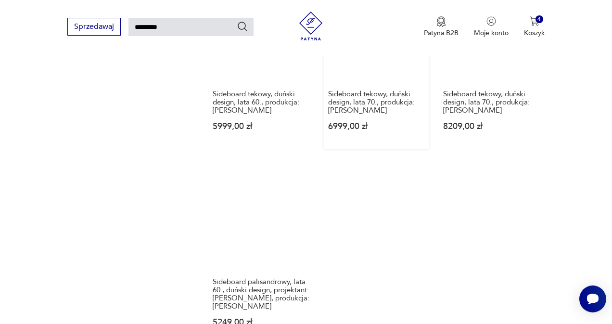
scroll to position [971, 0]
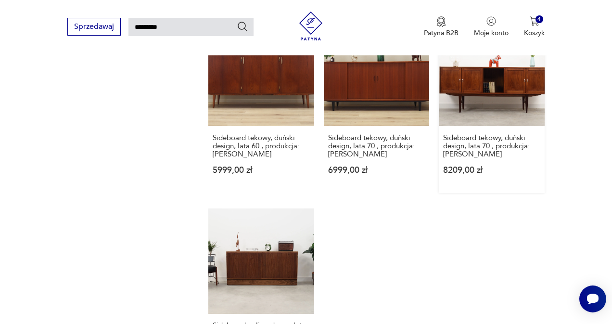
click at [477, 111] on link "Sideboard tekowy, duński design, lata 70., produkcja: Dania 8209,00 zł" at bounding box center [492, 106] width 106 height 173
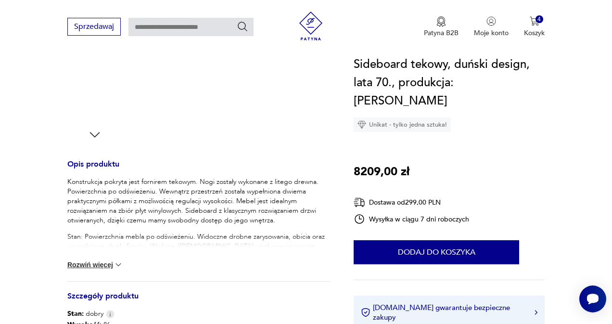
scroll to position [460, 0]
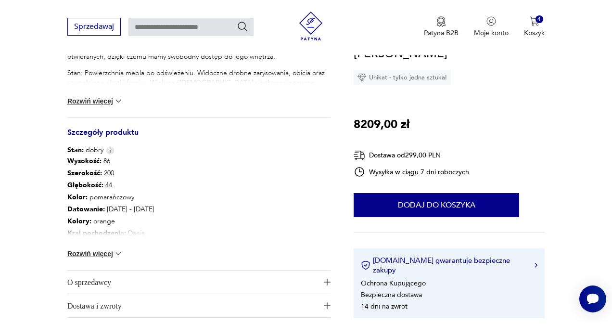
click at [105, 246] on div "Wysokość : 86 Szerokość : 200 Głębokość : 44 Kolor: pomarańczowy Datowanie : 19…" at bounding box center [198, 212] width 263 height 115
click at [104, 250] on button "Rozwiń więcej" at bounding box center [95, 254] width 56 height 10
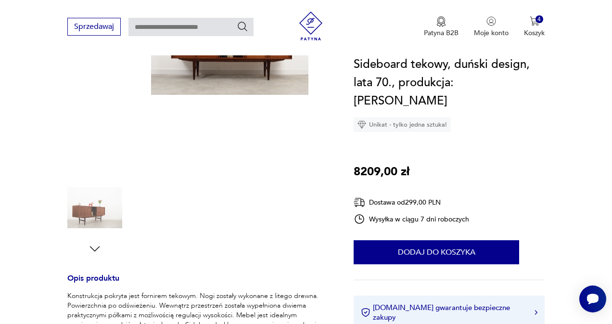
scroll to position [120, 0]
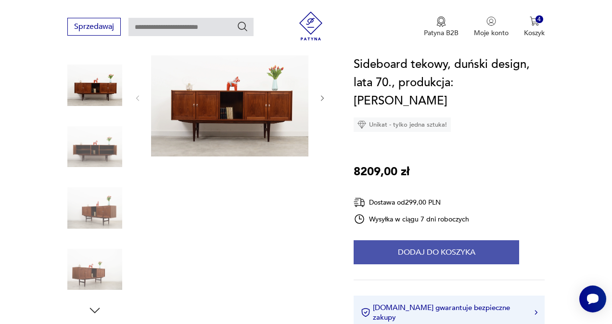
click at [430, 240] on button "Dodaj do koszyka" at bounding box center [437, 252] width 166 height 24
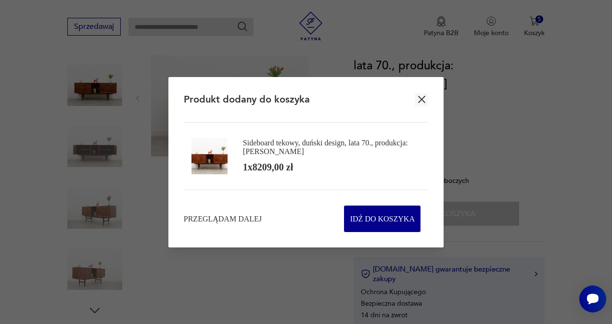
click at [235, 213] on div "Przeglądam dalej Idź do koszyka" at bounding box center [306, 211] width 244 height 42
click at [205, 220] on span "Przeglądam dalej" at bounding box center [223, 218] width 78 height 11
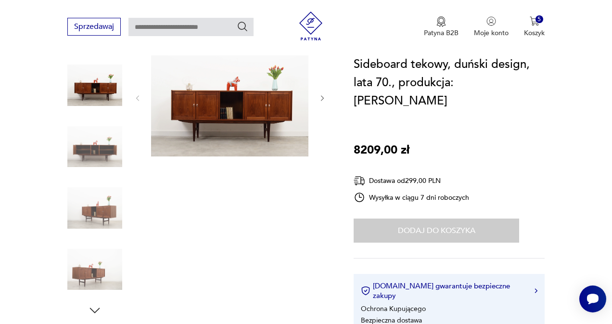
type input "*********"
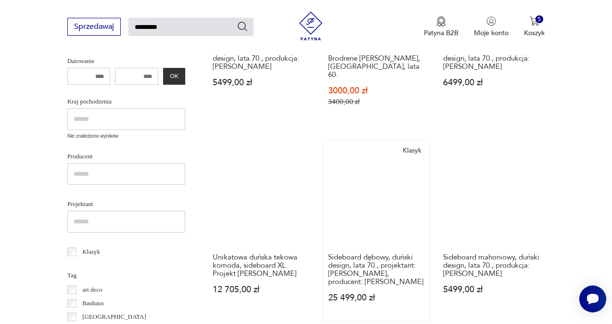
scroll to position [281, 0]
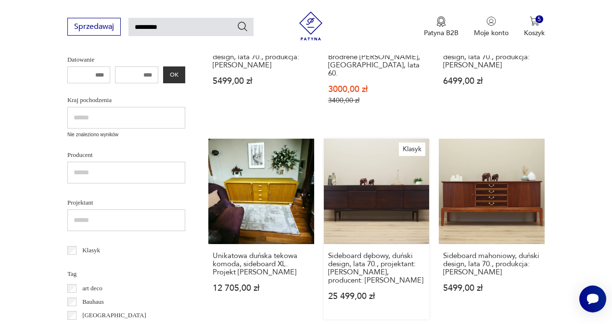
click at [363, 206] on link "Klasyk Sideboard dębowy, duński design, lata 70., projektant: Ib Kofod Larsen, …" at bounding box center [377, 229] width 106 height 181
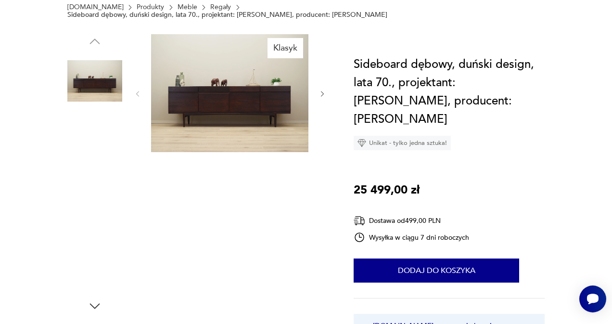
scroll to position [275, 0]
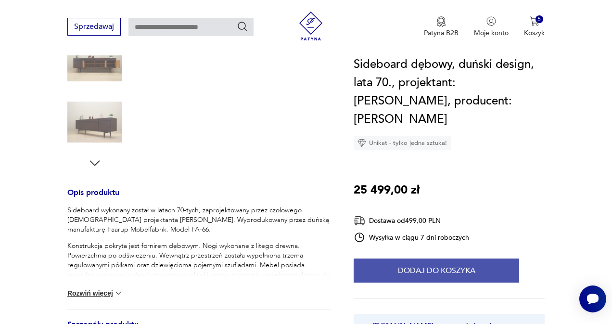
click at [434, 273] on button "Dodaj do koszyka" at bounding box center [437, 270] width 166 height 24
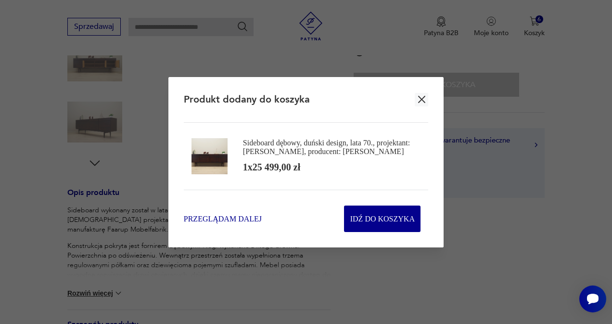
click at [222, 224] on span "Przeglądam dalej" at bounding box center [223, 218] width 78 height 11
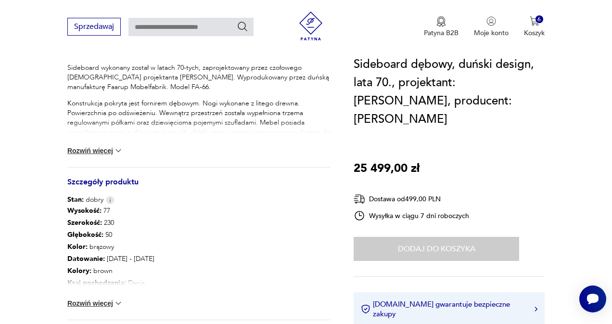
scroll to position [444, 0]
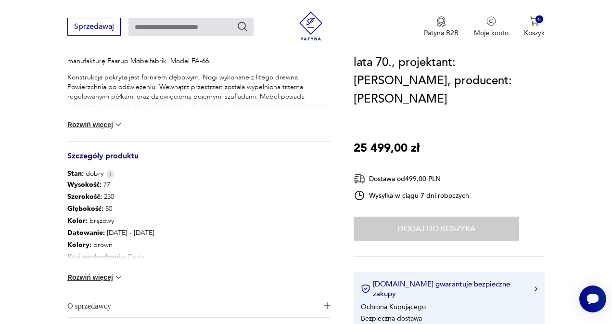
click at [94, 272] on button "Rozwiń więcej" at bounding box center [95, 277] width 56 height 10
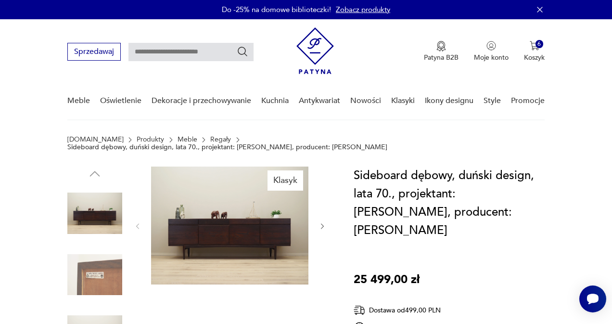
scroll to position [0, 0]
type input "*********"
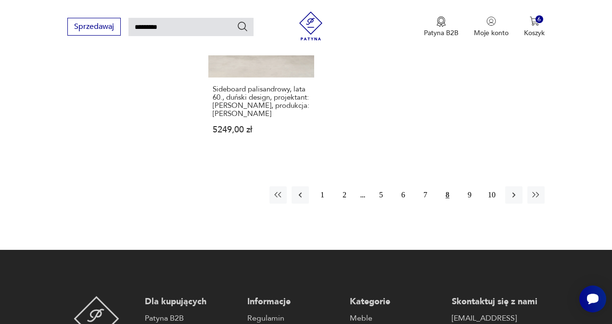
scroll to position [1208, 0]
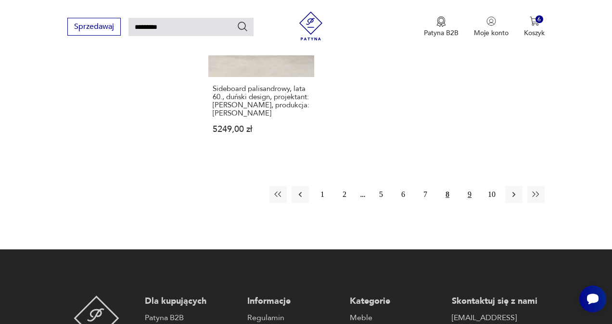
click at [470, 203] on button "9" at bounding box center [469, 194] width 17 height 17
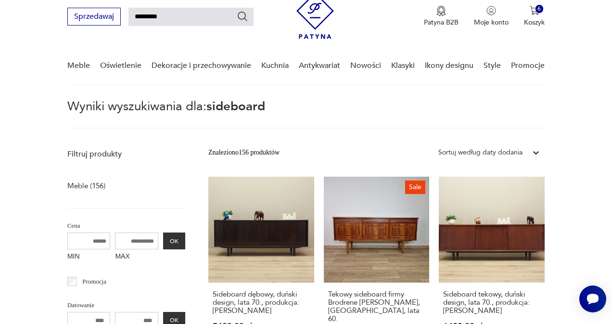
scroll to position [35, 0]
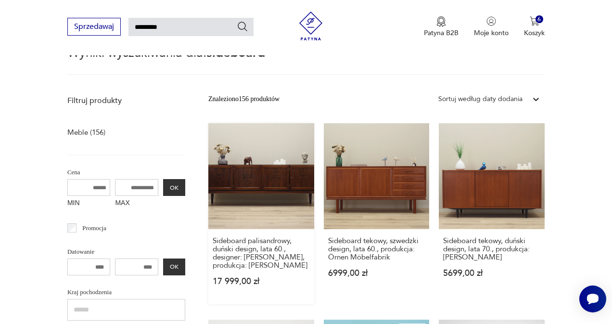
click at [230, 214] on link "Sideboard palisandrowy, duński design, lata 60., designer: Severin Hansen, prod…" at bounding box center [261, 213] width 106 height 181
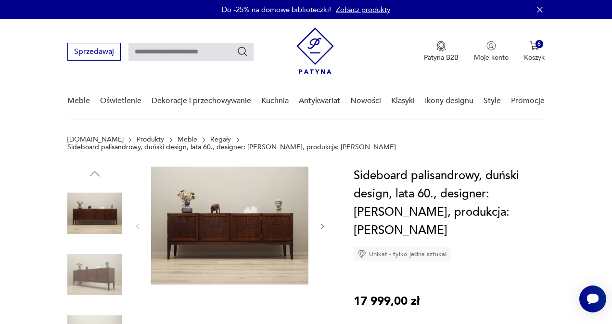
click at [321, 226] on icon "button" at bounding box center [323, 226] width 8 height 8
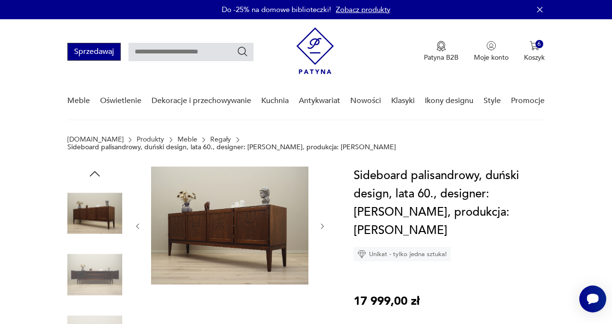
type input "*********"
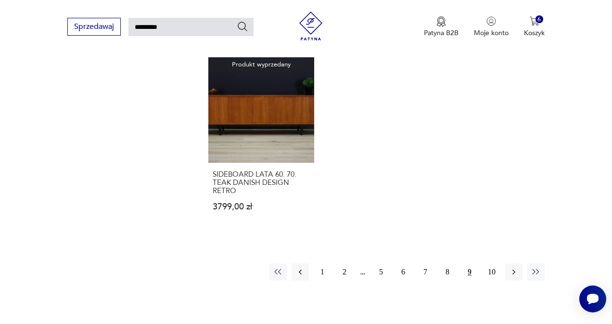
scroll to position [1249, 0]
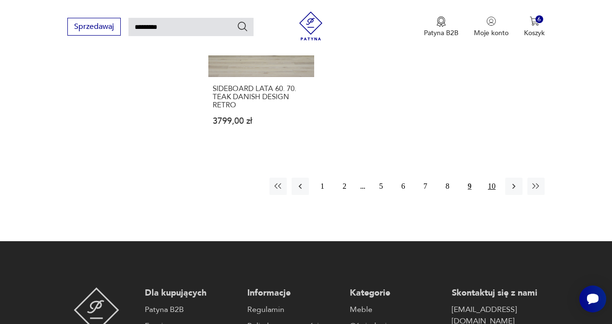
click at [494, 193] on button "10" at bounding box center [491, 186] width 17 height 17
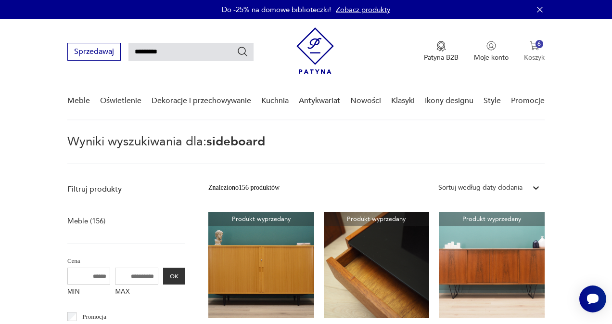
click at [539, 54] on p "Koszyk" at bounding box center [534, 57] width 21 height 9
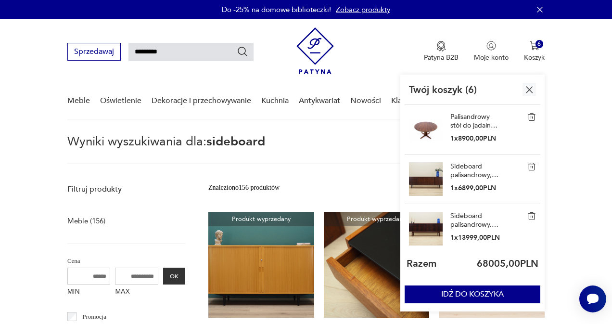
click at [434, 86] on p "Twój koszyk ( 6 )" at bounding box center [443, 89] width 68 height 13
click at [469, 87] on p "Twój koszyk ( 6 )" at bounding box center [443, 89] width 68 height 13
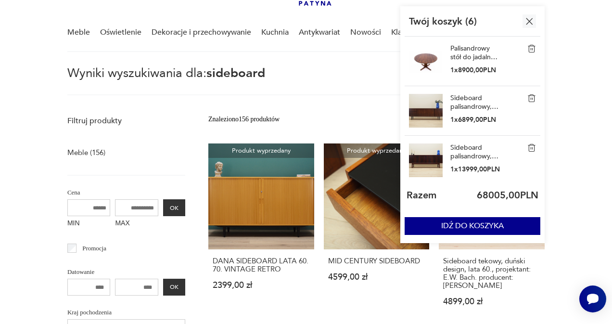
click at [301, 89] on p "Wyniki wyszukiwania dla: sideboard" at bounding box center [305, 81] width 477 height 28
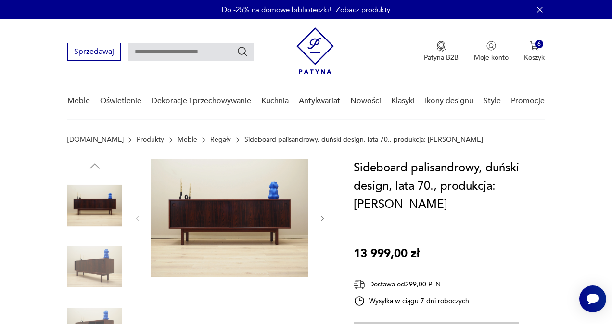
click at [250, 235] on img at bounding box center [229, 218] width 157 height 118
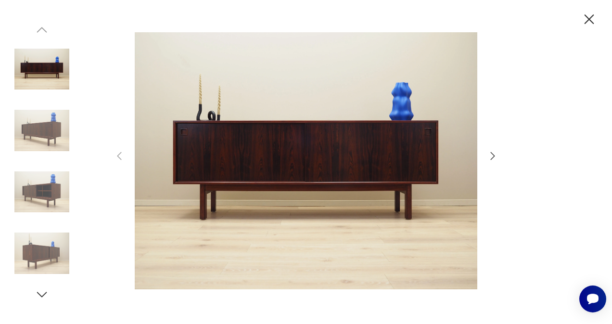
click at [588, 16] on icon "button" at bounding box center [589, 19] width 17 height 17
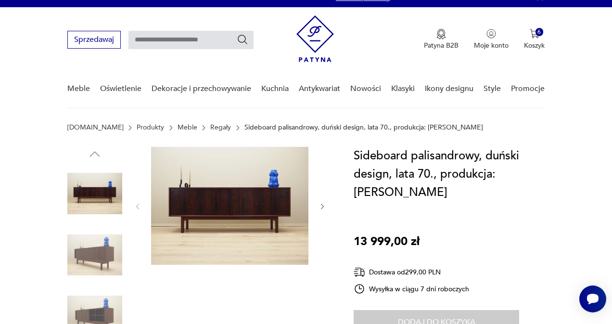
scroll to position [12, 0]
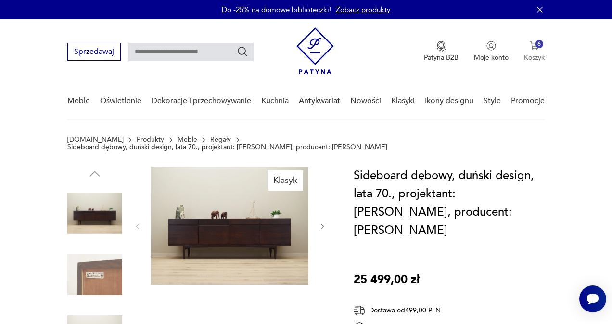
click at [534, 48] on img "button" at bounding box center [535, 46] width 10 height 10
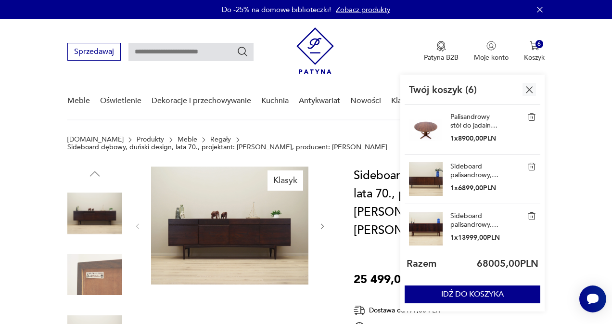
click at [429, 180] on img at bounding box center [426, 179] width 34 height 34
click at [470, 175] on link "Sideboard palisandrowy, duński design, lata 80, produkcja: [PERSON_NAME]" at bounding box center [474, 170] width 48 height 17
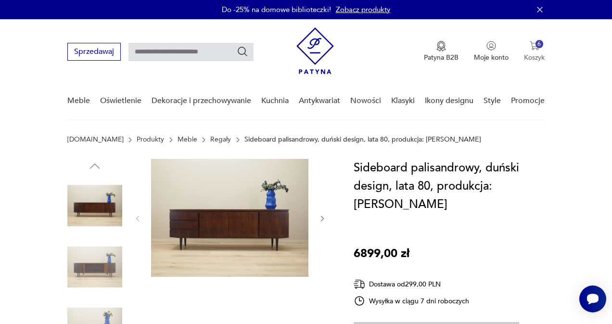
click at [536, 45] on div "6" at bounding box center [540, 44] width 8 height 8
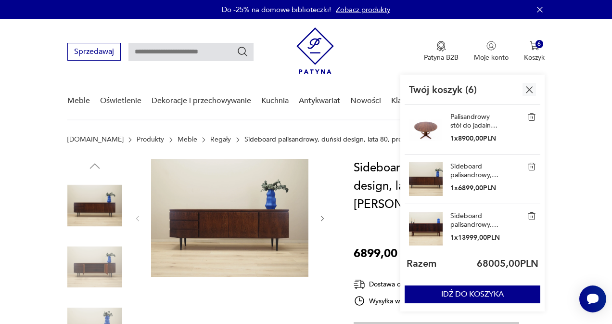
click at [531, 166] on img at bounding box center [531, 166] width 9 height 9
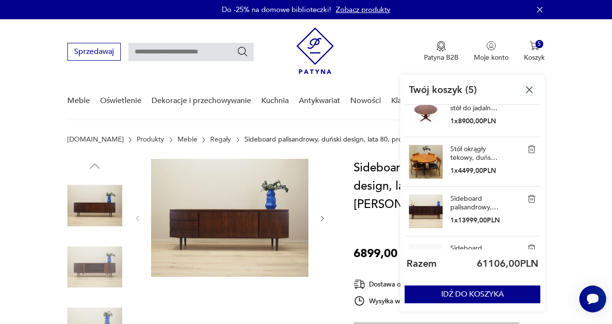
click at [426, 202] on img at bounding box center [426, 211] width 34 height 34
click at [426, 213] on img at bounding box center [426, 211] width 34 height 34
click at [456, 206] on link "Sideboard palisandrowy, duński design, lata 70., produkcja: [PERSON_NAME]" at bounding box center [474, 202] width 48 height 17
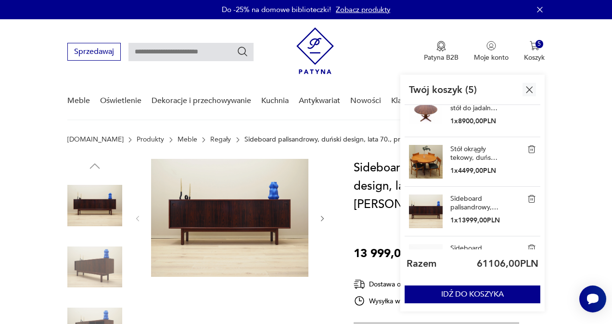
click at [531, 198] on img at bounding box center [531, 198] width 9 height 9
click at [421, 207] on img at bounding box center [426, 211] width 34 height 34
click at [460, 201] on link "Sideboard tekowy, duński design, lata 70., produkcja: Dania" at bounding box center [474, 202] width 48 height 17
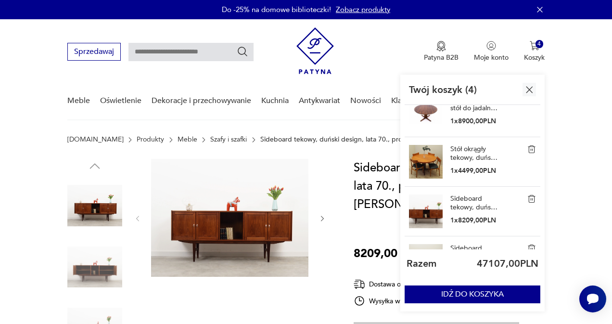
click at [530, 199] on img at bounding box center [531, 198] width 9 height 9
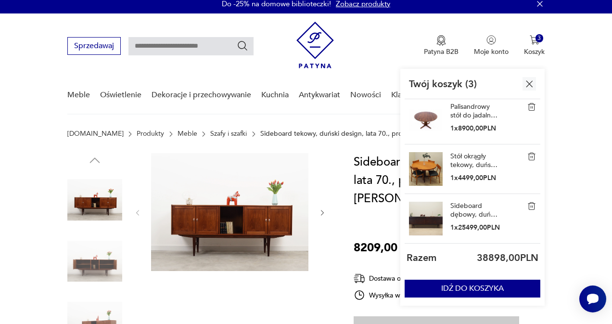
scroll to position [7, 0]
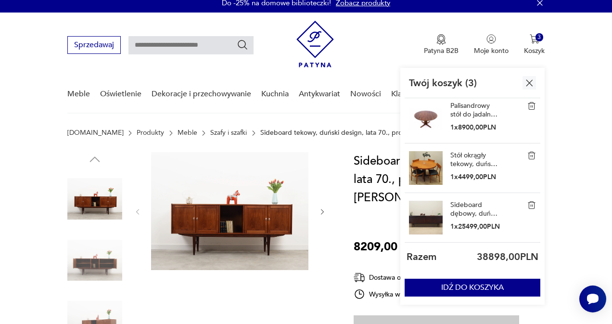
click at [460, 204] on link "Sideboard dębowy, duński design, lata 70., projektant: Ib Kofod Larsen, produce…" at bounding box center [474, 209] width 48 height 17
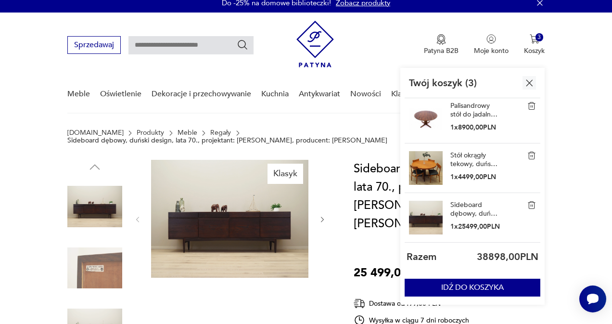
click at [534, 205] on img at bounding box center [531, 205] width 9 height 9
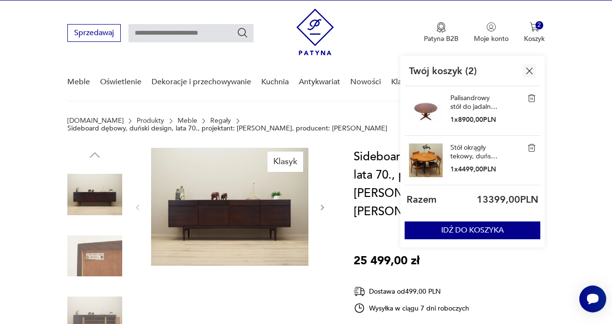
scroll to position [18, 0]
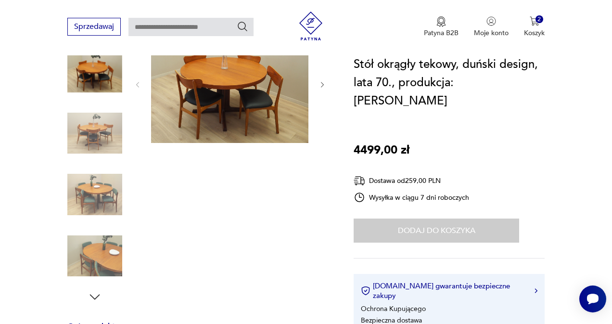
scroll to position [134, 0]
click at [97, 295] on icon "button" at bounding box center [95, 296] width 14 height 14
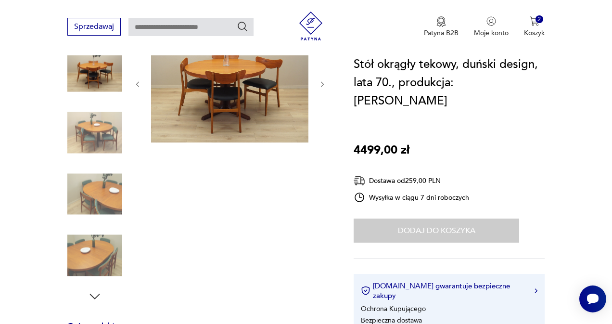
click at [92, 294] on icon "button" at bounding box center [95, 296] width 14 height 14
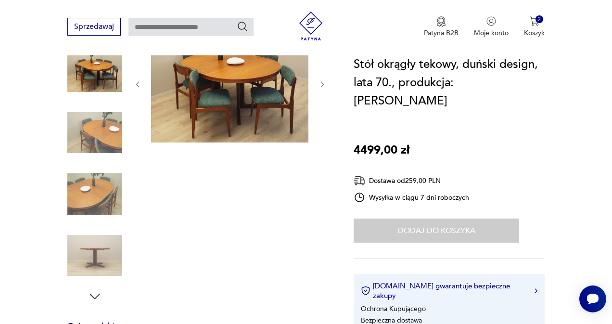
click at [93, 297] on icon "button" at bounding box center [95, 296] width 10 height 5
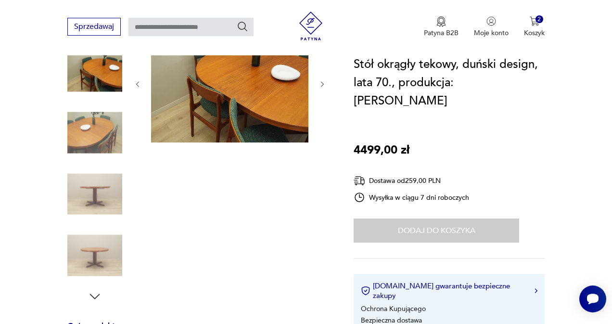
click at [107, 247] on img at bounding box center [94, 255] width 55 height 55
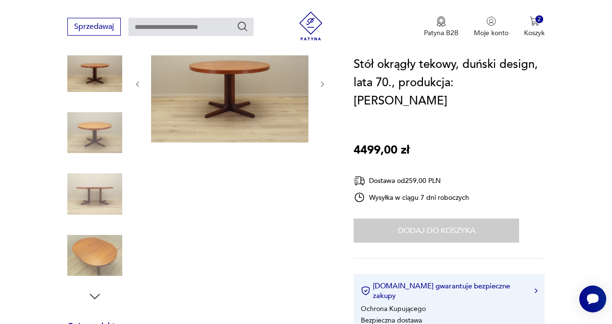
click at [100, 137] on img at bounding box center [94, 132] width 55 height 55
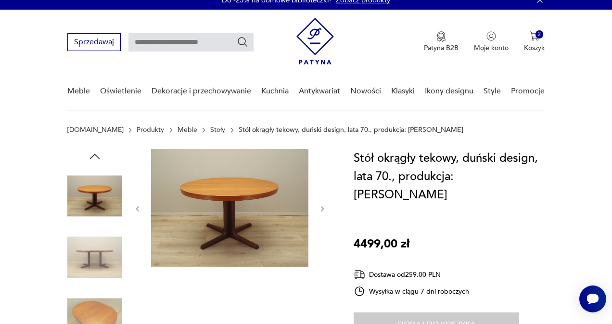
scroll to position [12, 0]
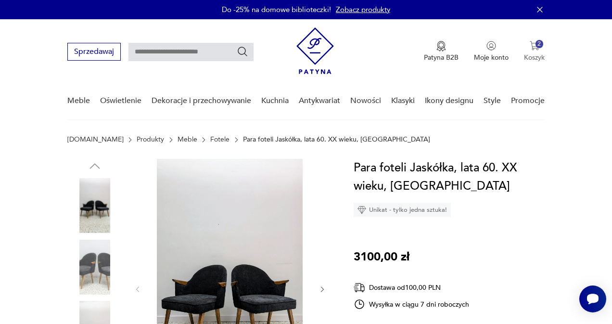
click at [533, 46] on img "button" at bounding box center [535, 46] width 10 height 10
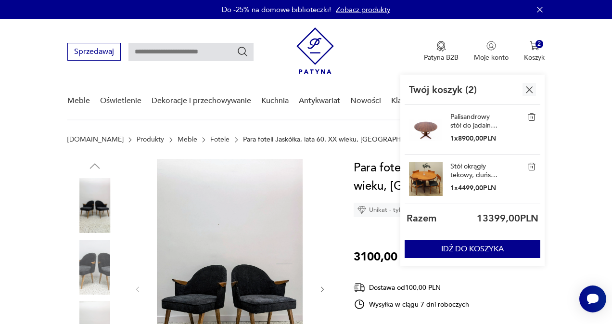
click at [530, 166] on img at bounding box center [531, 166] width 9 height 9
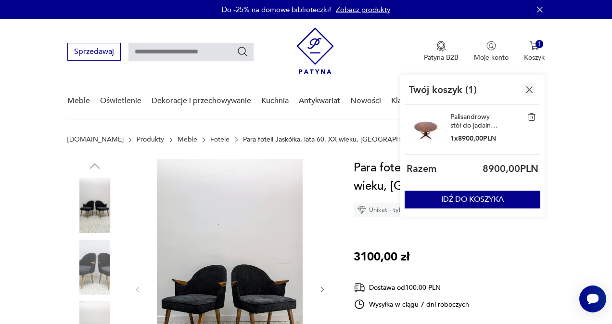
click at [468, 118] on link "Palisandrowy stół do jadalni, Schou [PERSON_NAME], Dania, lata 60." at bounding box center [474, 121] width 48 height 17
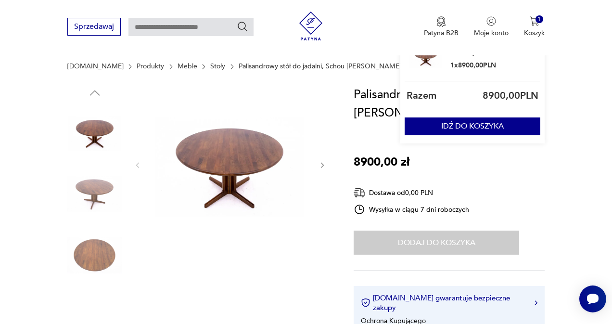
scroll to position [39, 0]
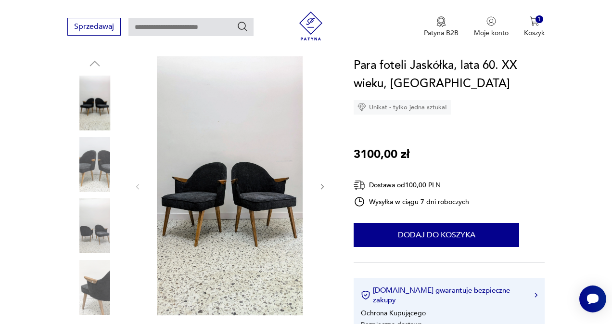
scroll to position [103, 0]
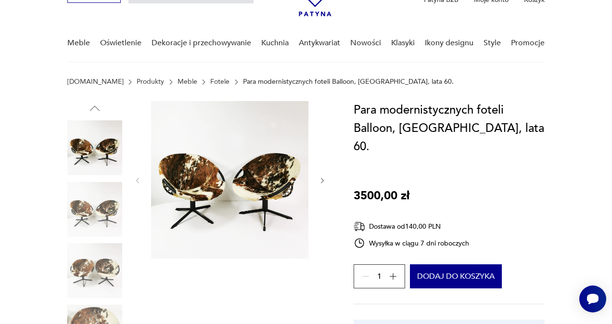
scroll to position [60, 0]
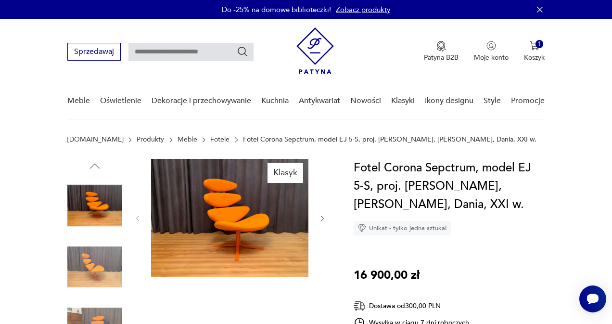
scroll to position [32, 0]
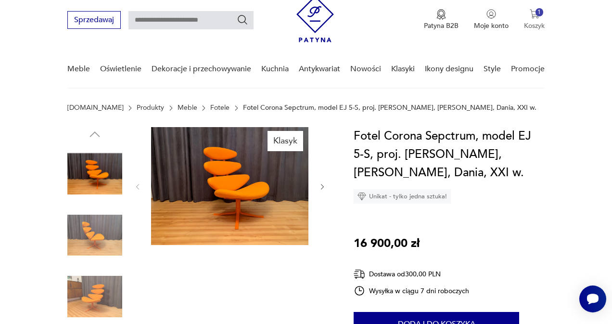
click at [533, 20] on button "1 Koszyk" at bounding box center [534, 19] width 21 height 21
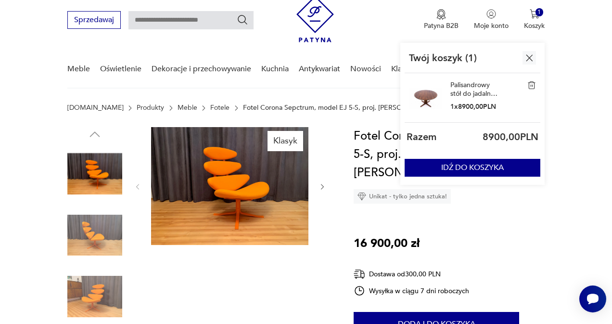
click at [531, 84] on img at bounding box center [531, 85] width 9 height 9
